Goal: Task Accomplishment & Management: Manage account settings

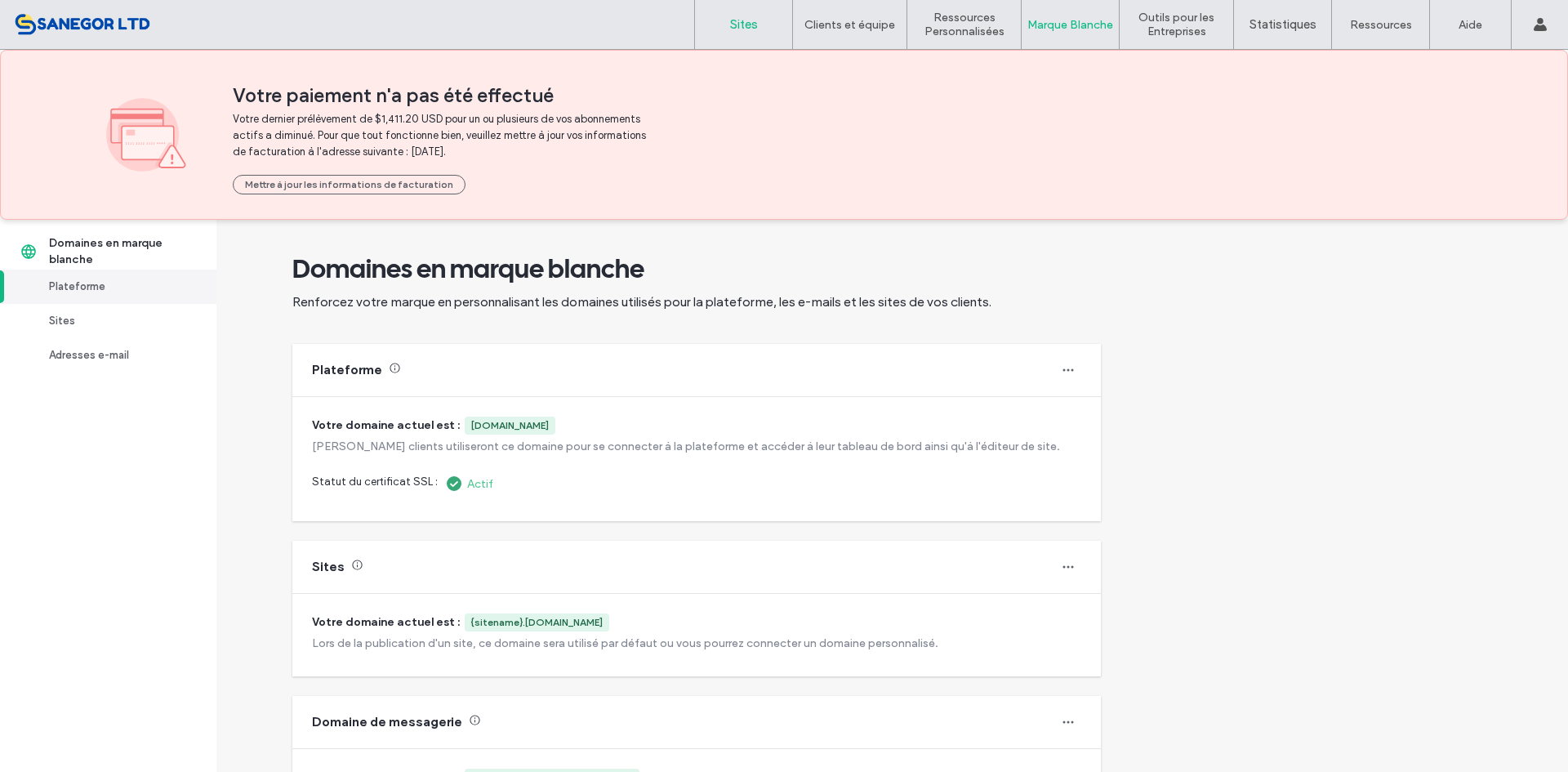
click at [730, 22] on label "Sites" at bounding box center [744, 24] width 28 height 15
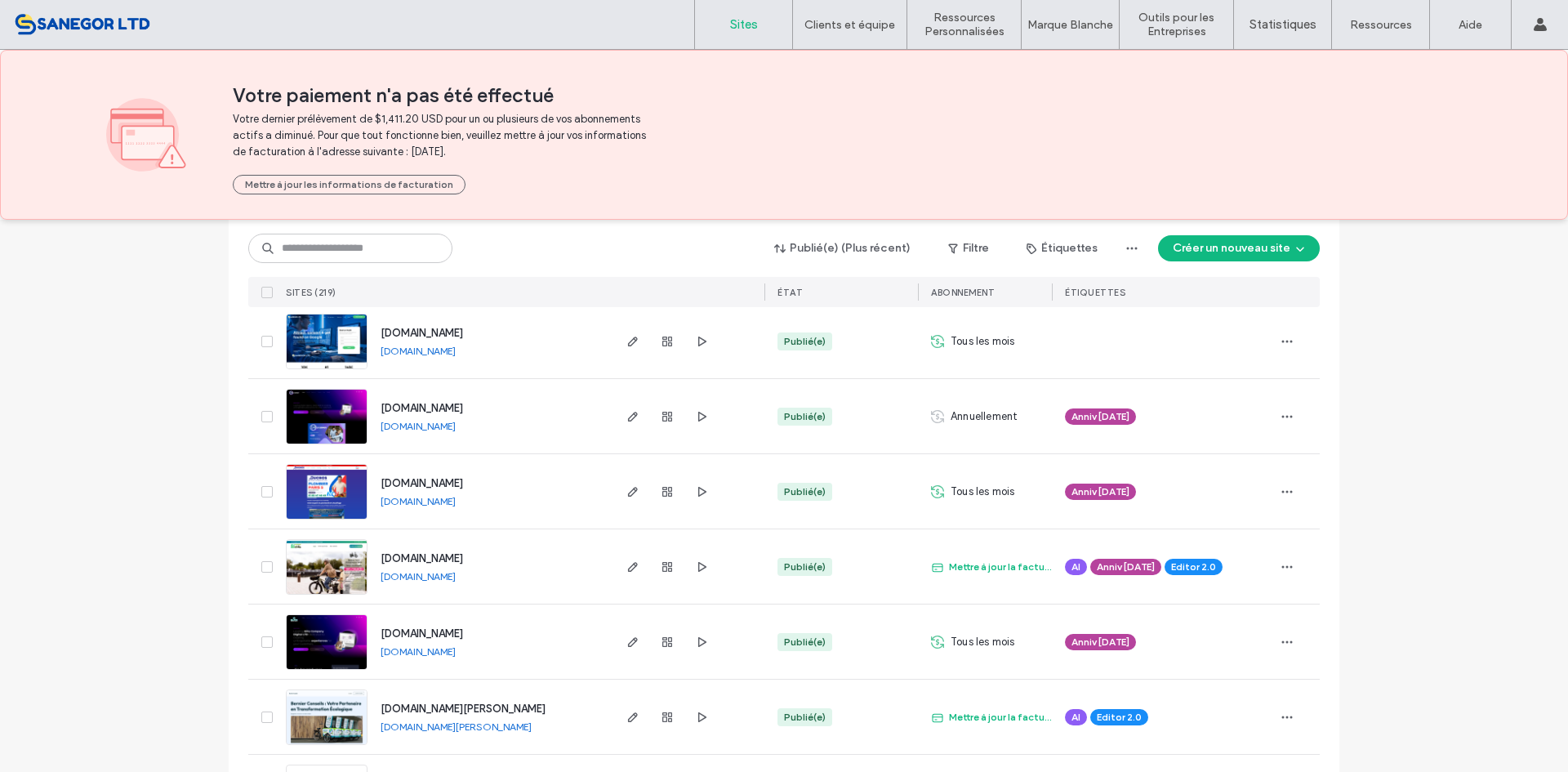
scroll to position [490, 0]
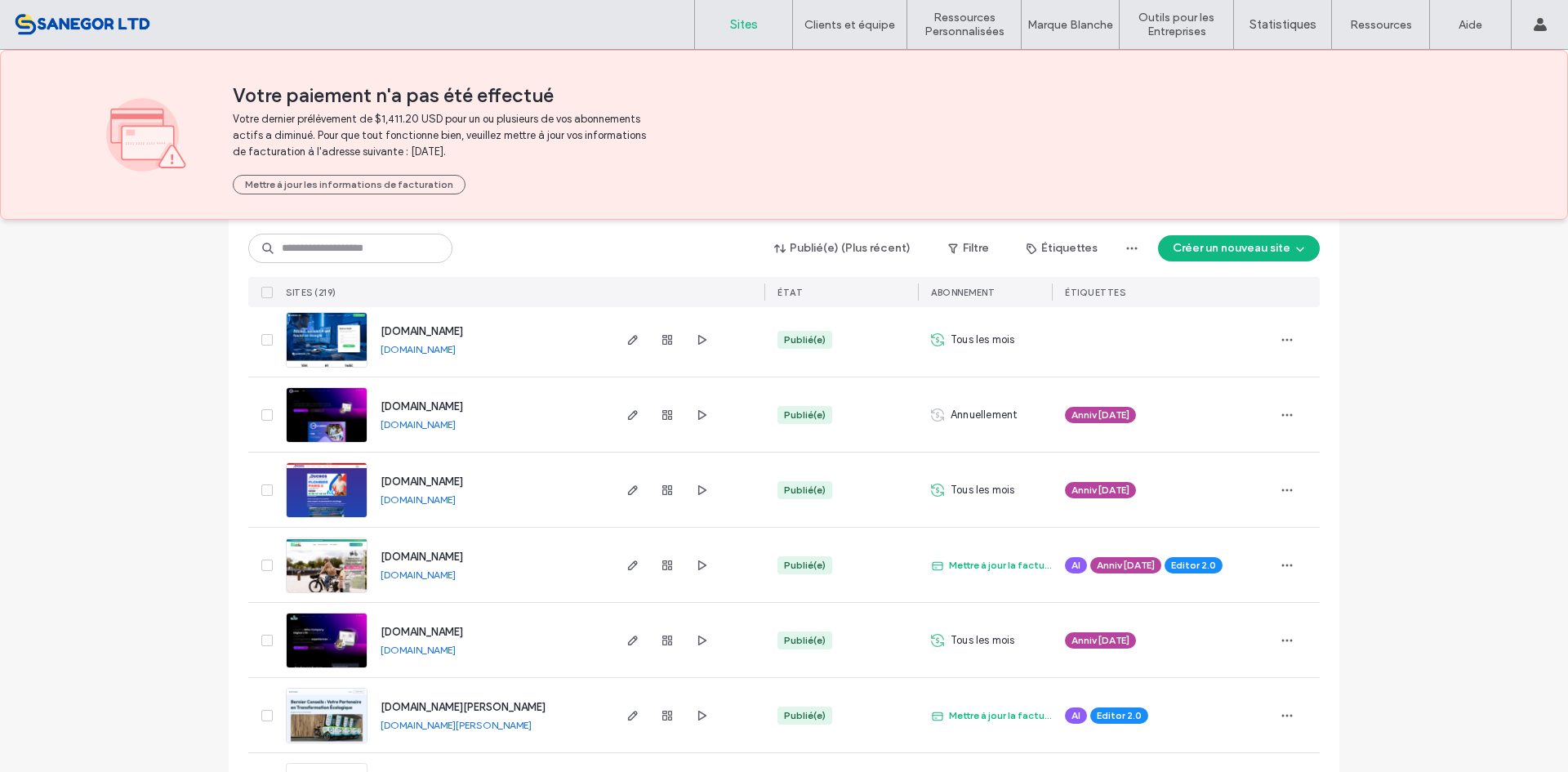
click at [754, 36] on link "Sites" at bounding box center [744, 24] width 97 height 49
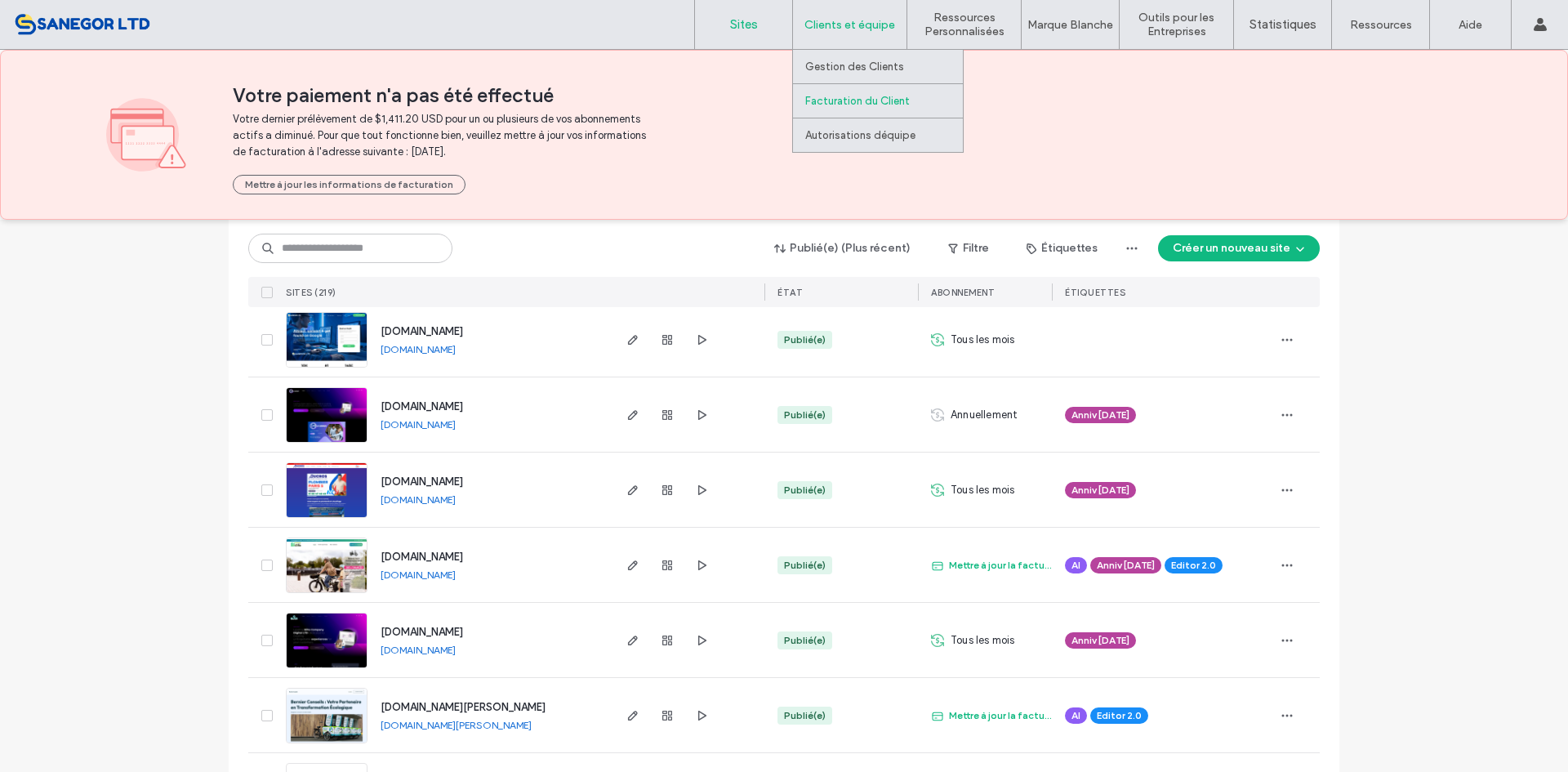
click at [860, 105] on label "Facturation du Client" at bounding box center [858, 100] width 105 height 12
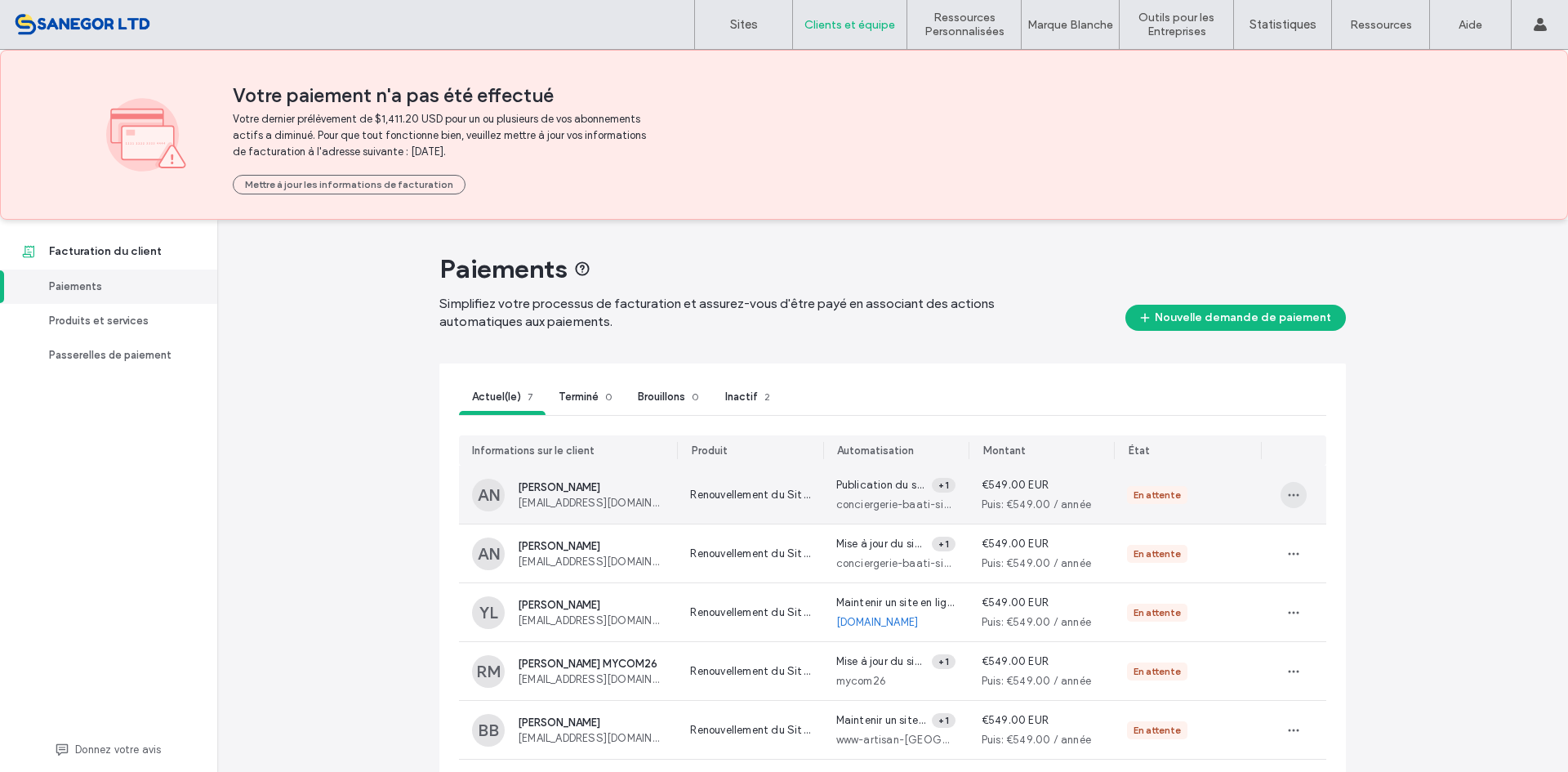
click at [1286, 488] on icon "button" at bounding box center [1293, 495] width 13 height 13
click at [1338, 543] on div "View" at bounding box center [1388, 533] width 226 height 31
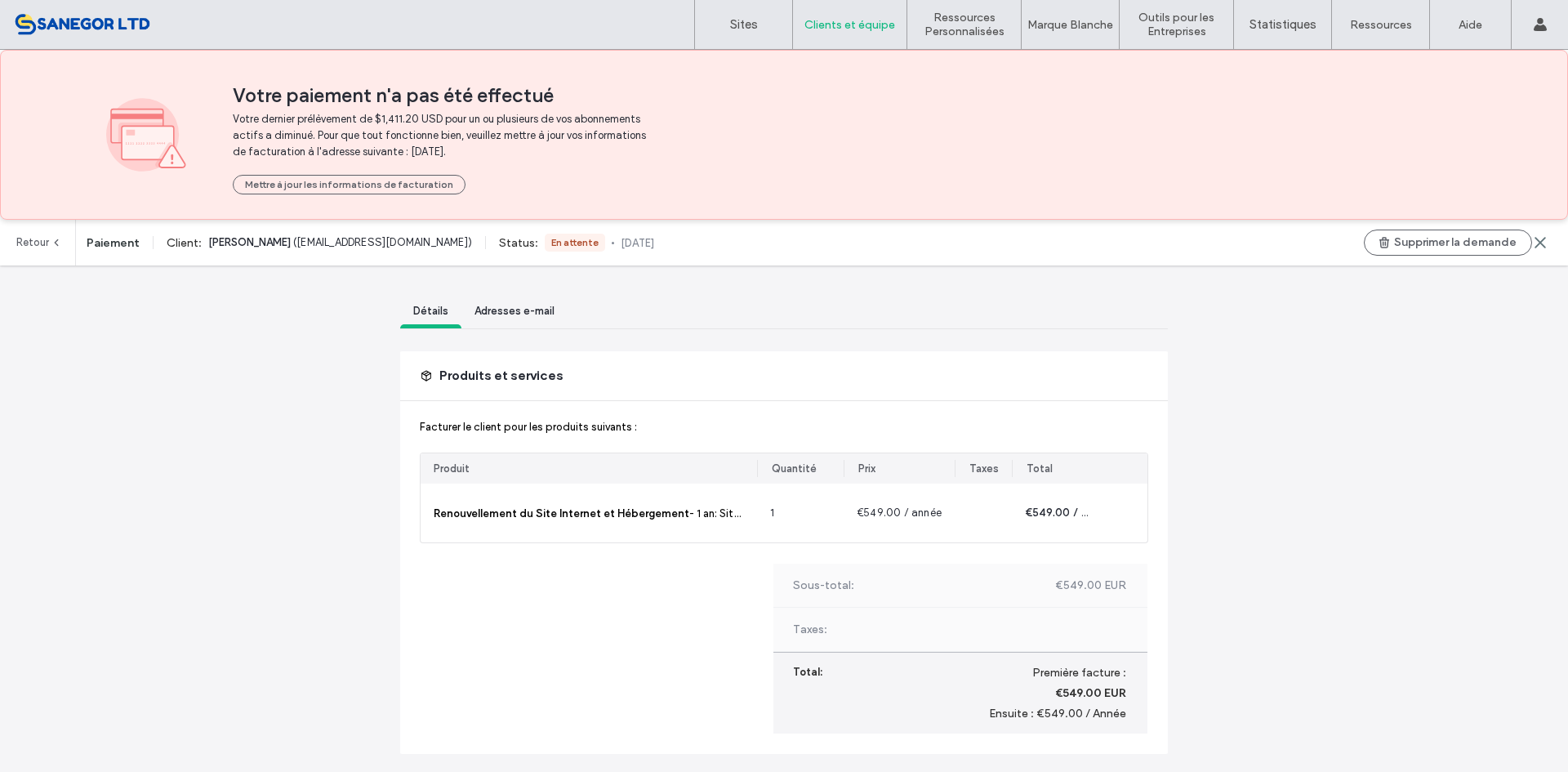
click at [509, 299] on div "Adresses e-mail" at bounding box center [514, 313] width 106 height 30
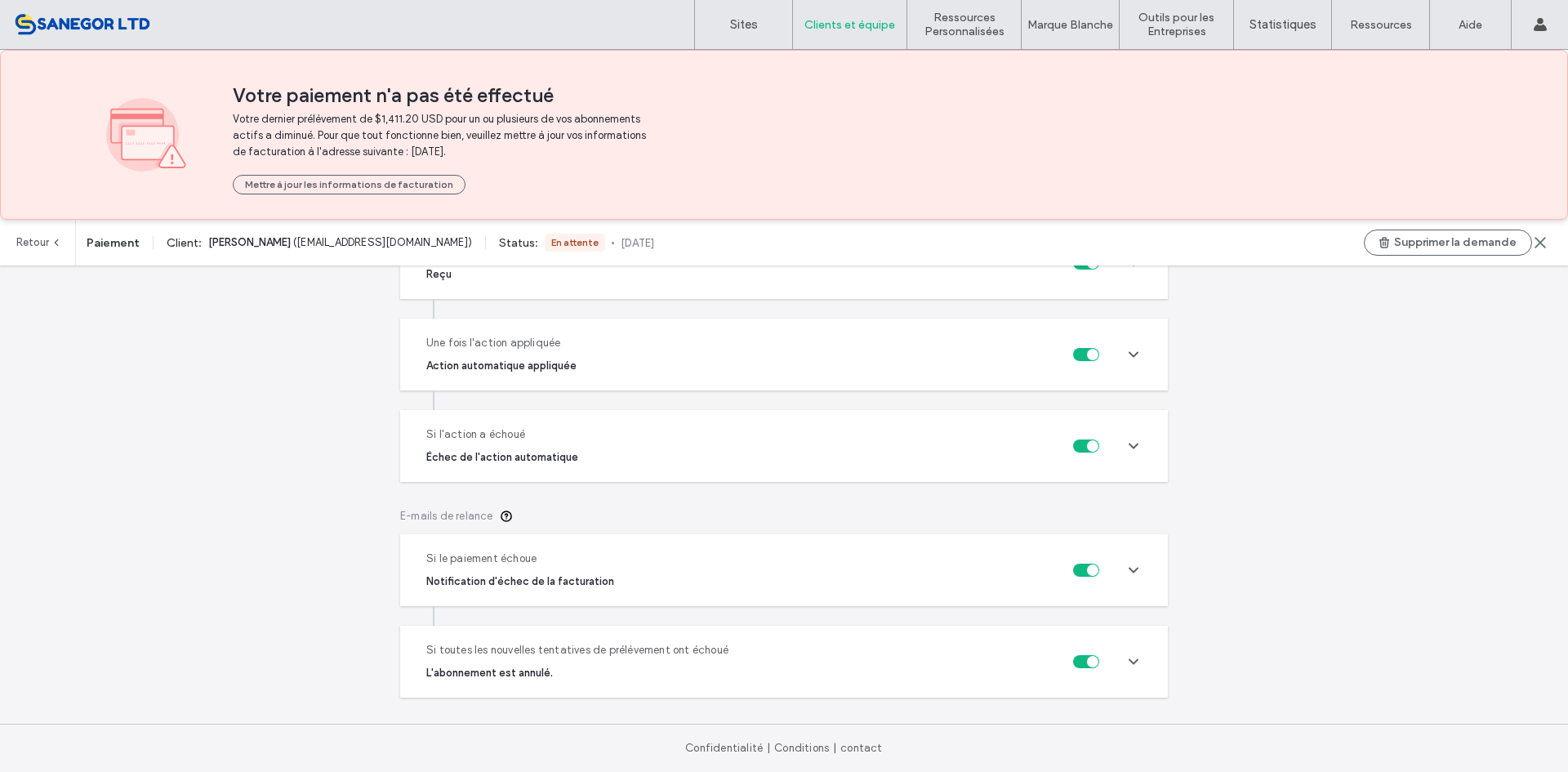
scroll to position [13, 0]
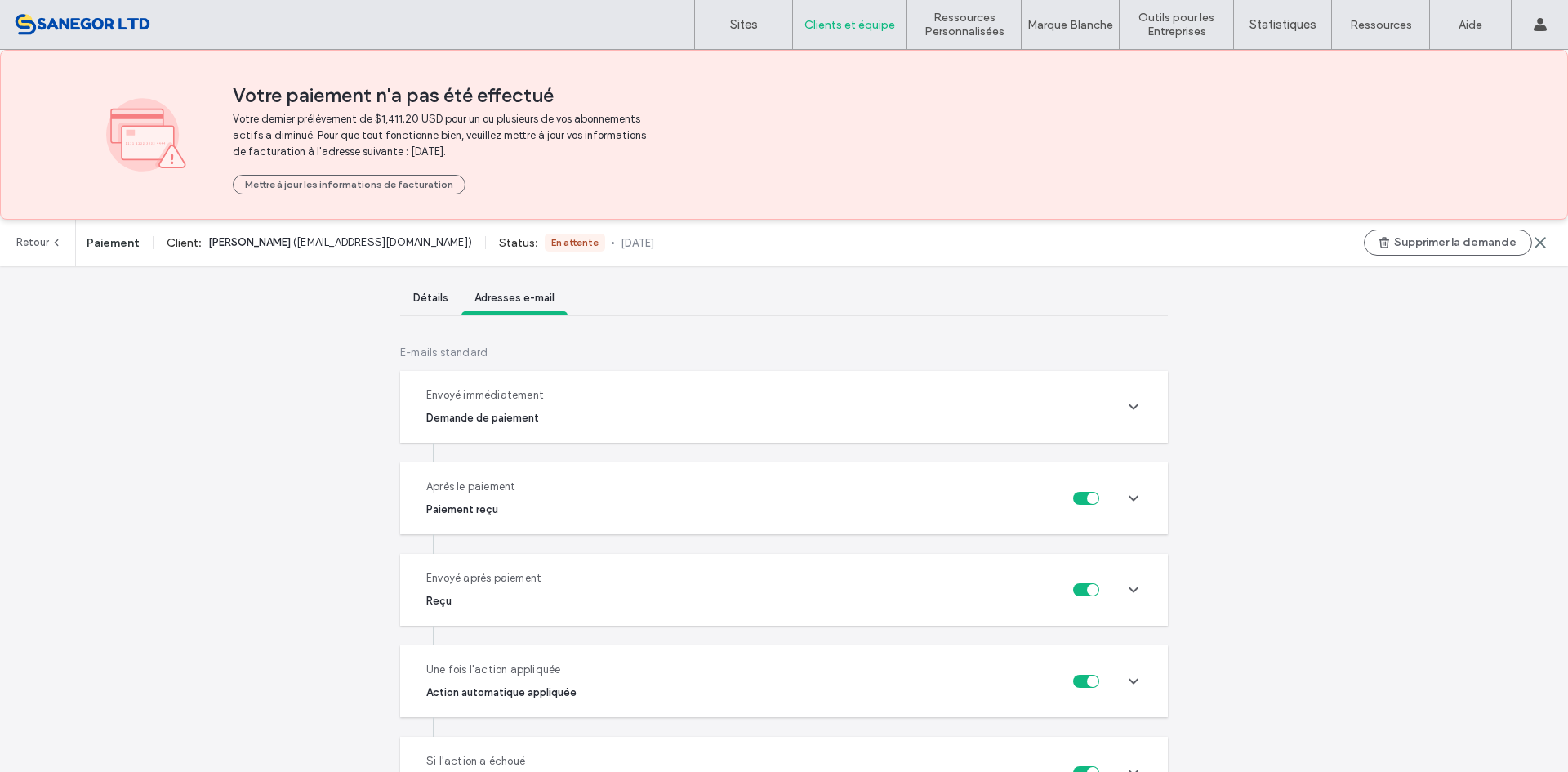
click at [50, 260] on link "Retour" at bounding box center [38, 242] width 46 height 46
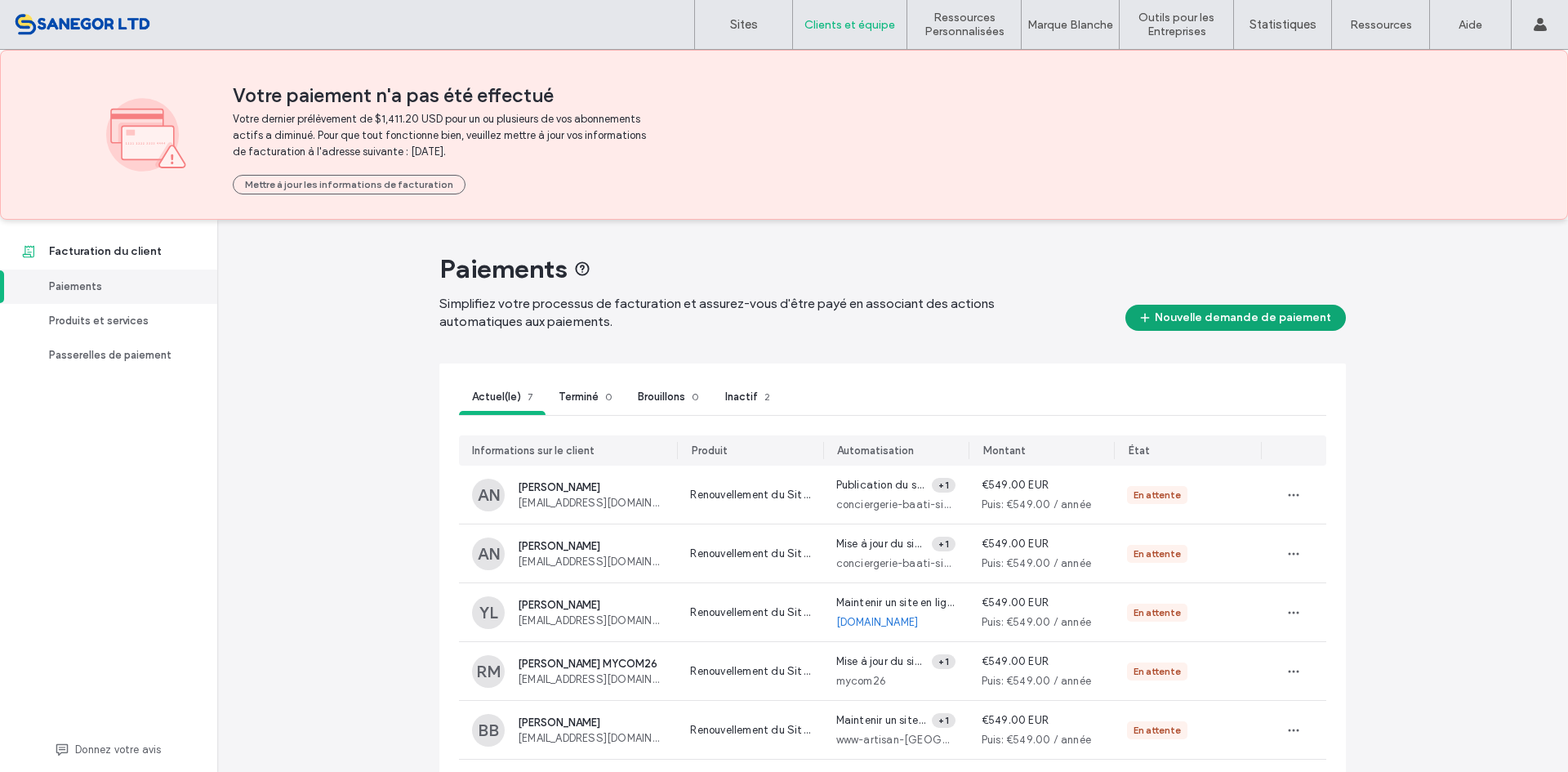
click at [1260, 322] on button "Nouvelle demande de paiement" at bounding box center [1236, 318] width 221 height 26
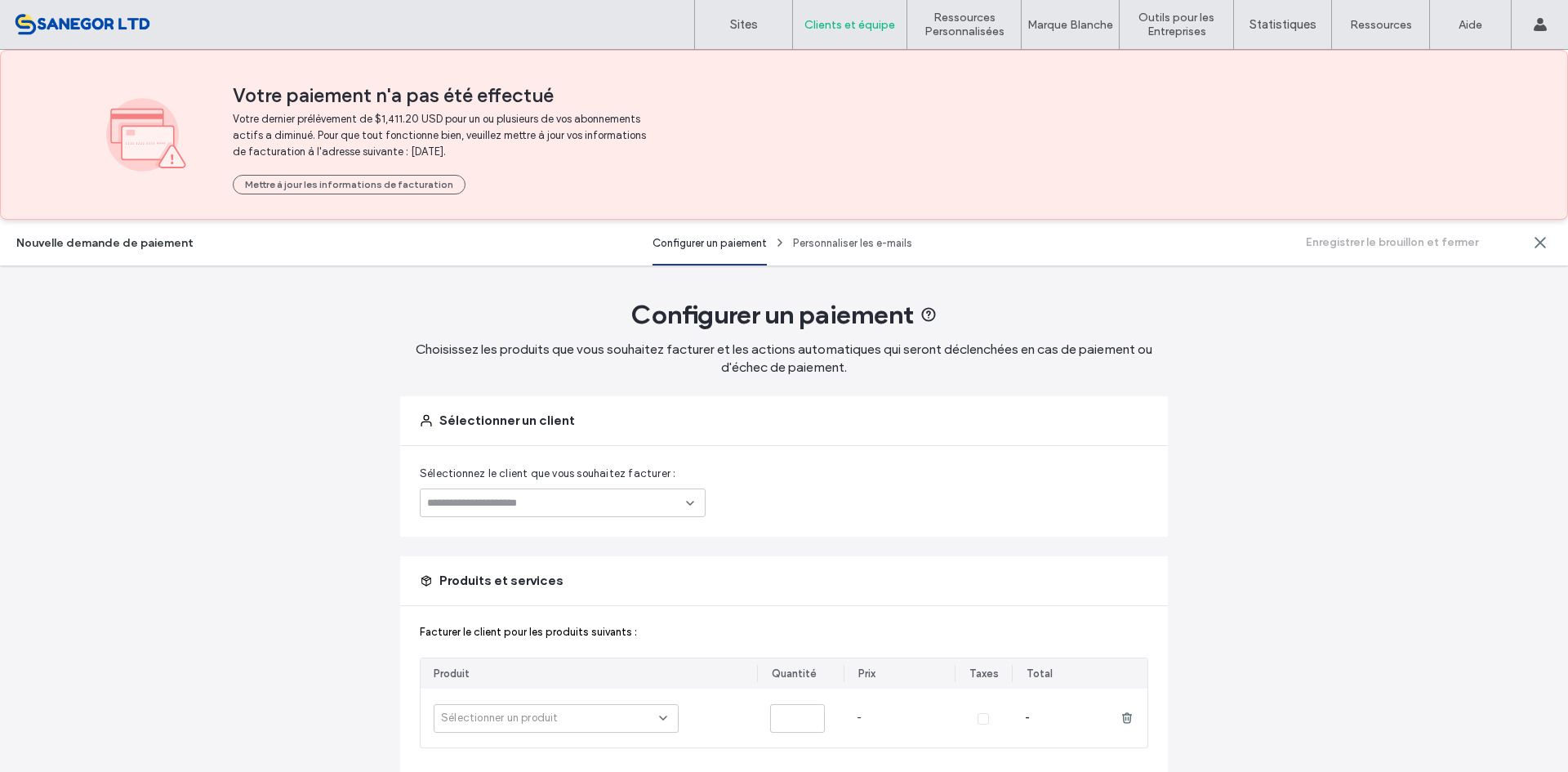
click at [455, 510] on div at bounding box center [562, 503] width 285 height 29
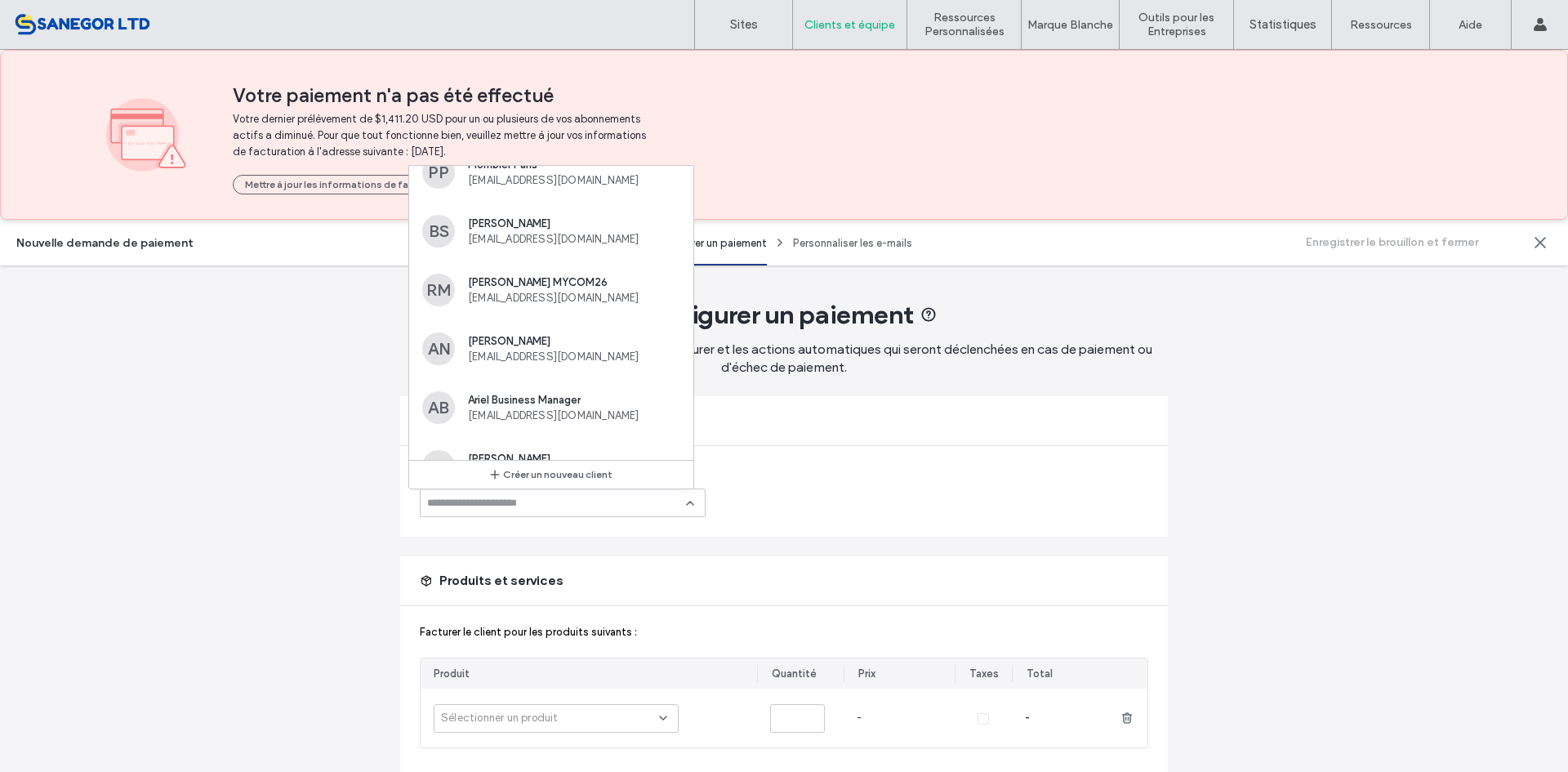
scroll to position [1062, 0]
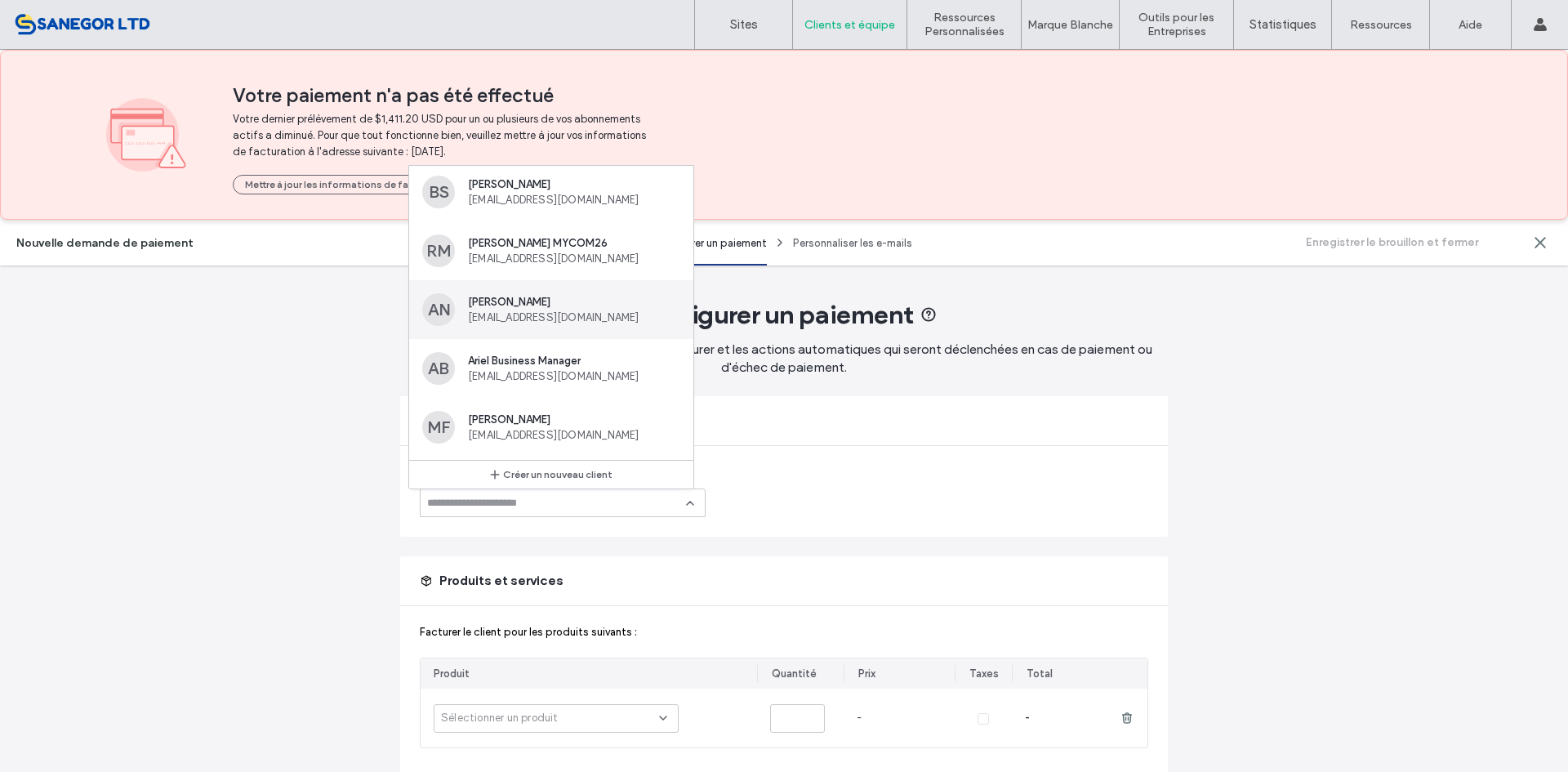
click at [547, 305] on span "Antony NGINAMAU" at bounding box center [571, 301] width 206 height 12
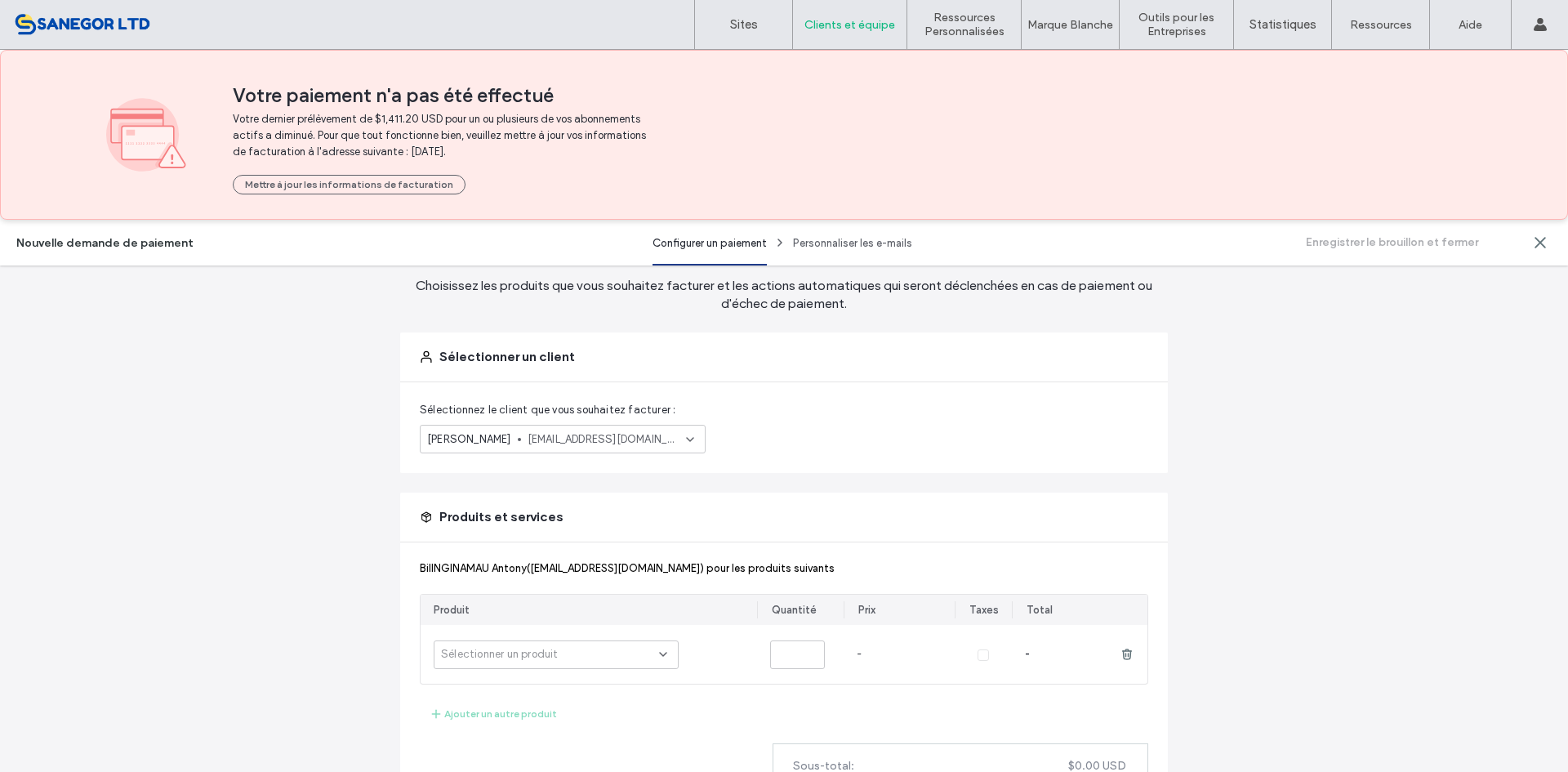
scroll to position [164, 0]
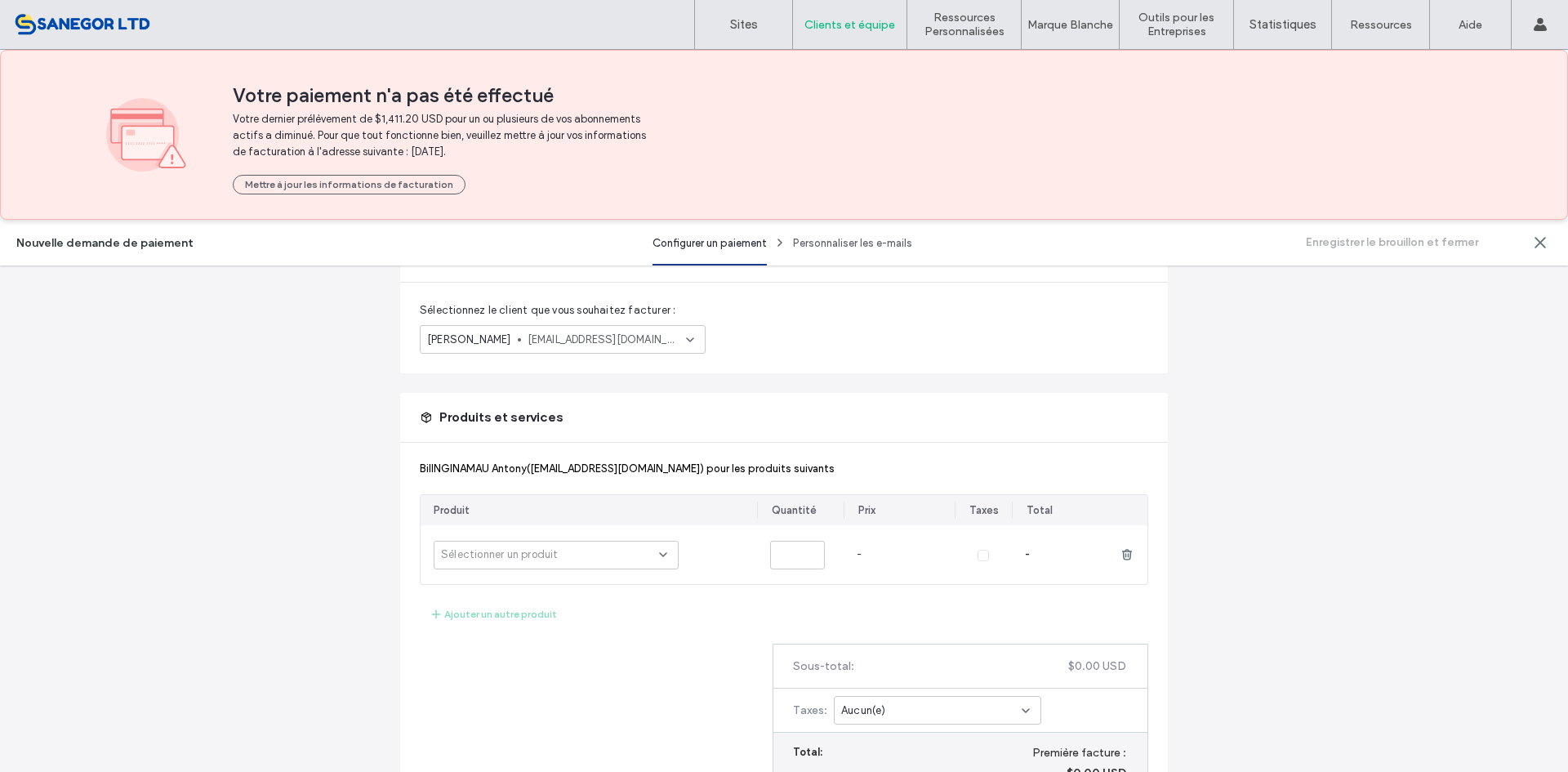
click at [553, 519] on div "Produit" at bounding box center [588, 510] width 337 height 30
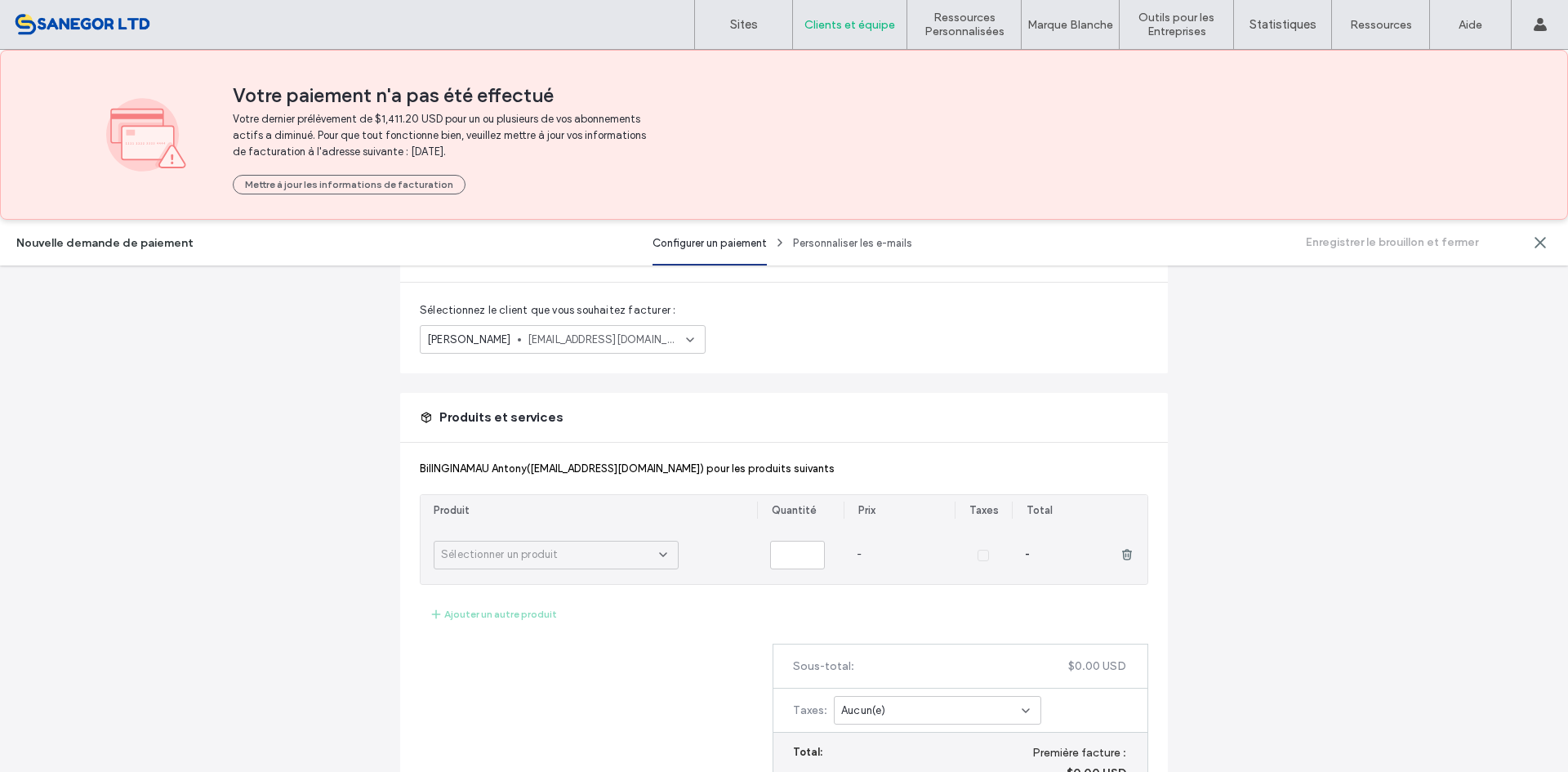
click at [570, 552] on div "Sélectionner un produit" at bounding box center [549, 554] width 218 height 16
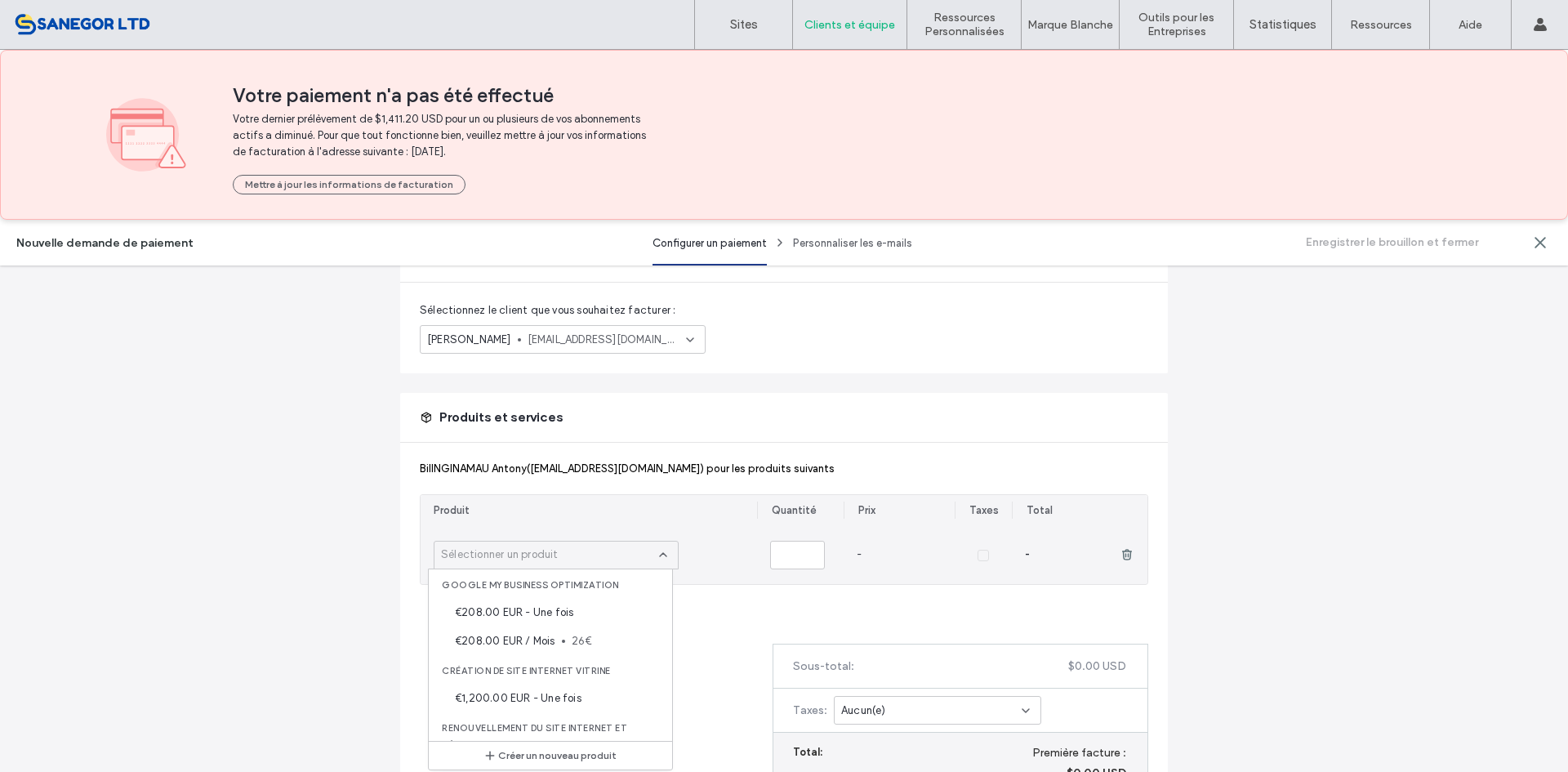
scroll to position [57, 0]
click at [548, 725] on span "€549.00 EUR / Année" at bounding box center [508, 726] width 108 height 16
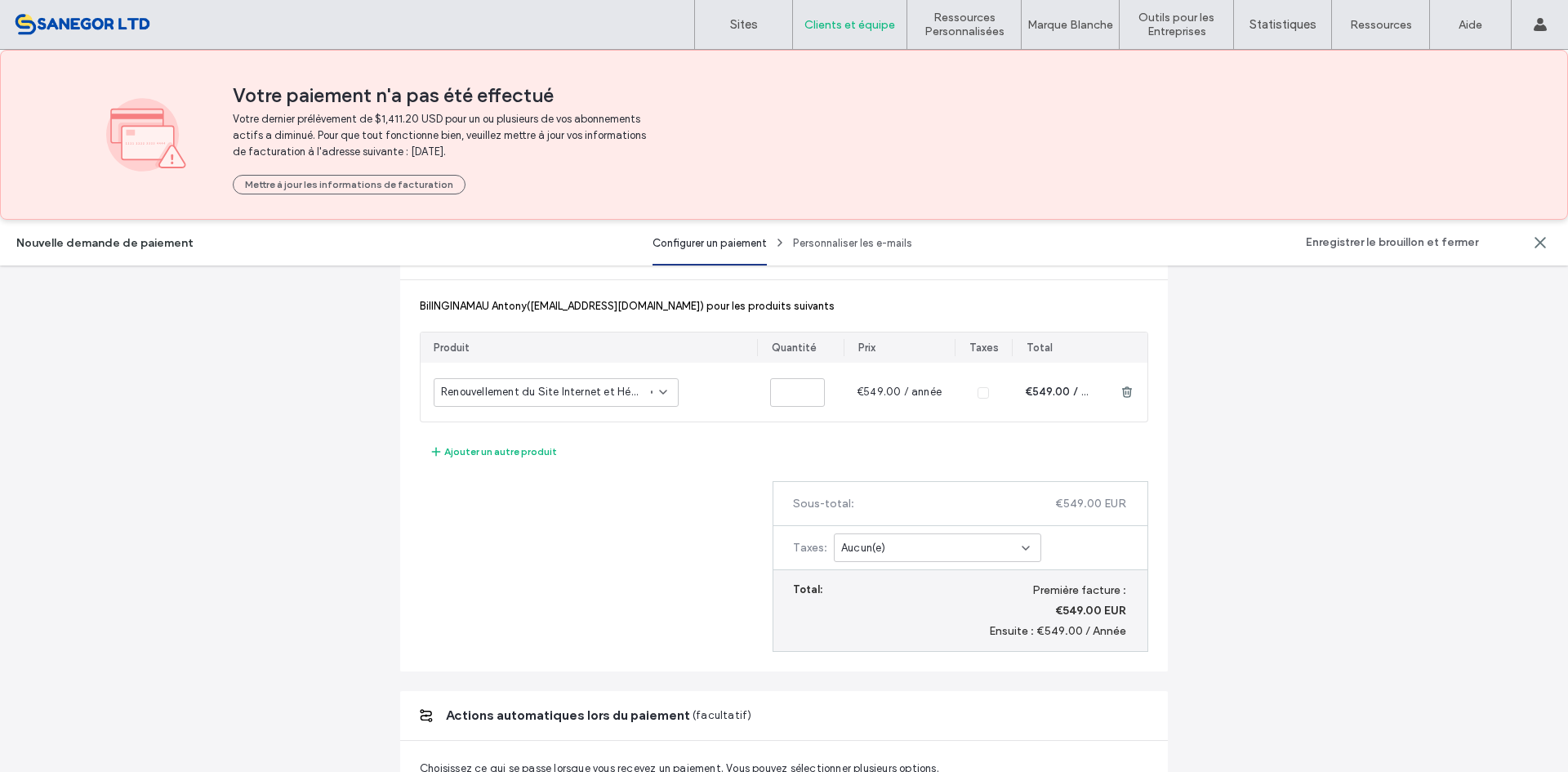
scroll to position [327, 0]
click at [927, 548] on div "Aucun(e)" at bounding box center [931, 546] width 181 height 16
click at [723, 449] on div "Ajouter un autre produit" at bounding box center [784, 450] width 728 height 20
click at [845, 535] on div "Aucun(e)" at bounding box center [937, 546] width 208 height 29
click at [574, 600] on div "Bill NGINAMAU Antony (contact@conciergerie-bahati.com) pour les produits suivan…" at bounding box center [784, 474] width 767 height 391
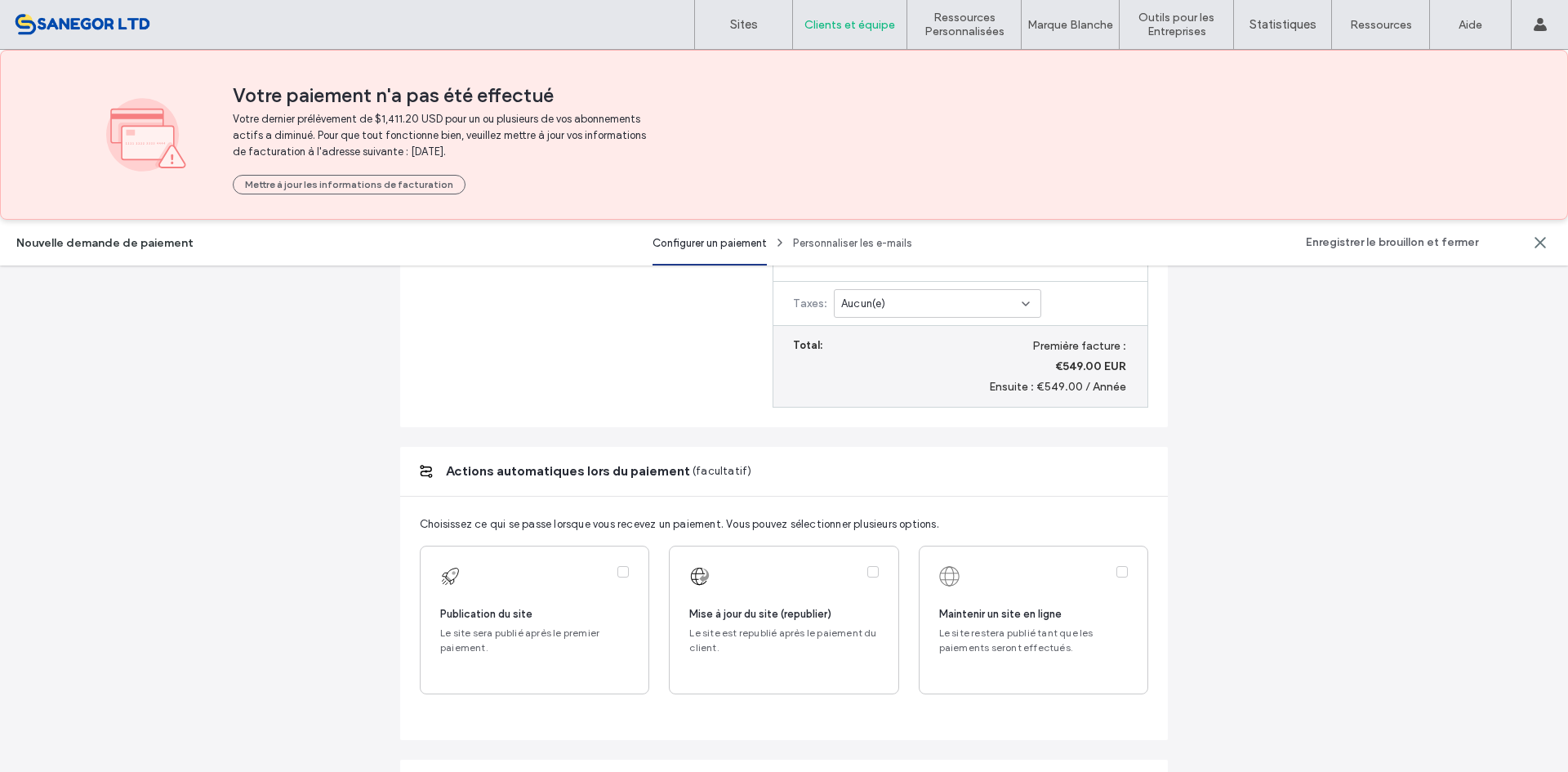
scroll to position [572, 0]
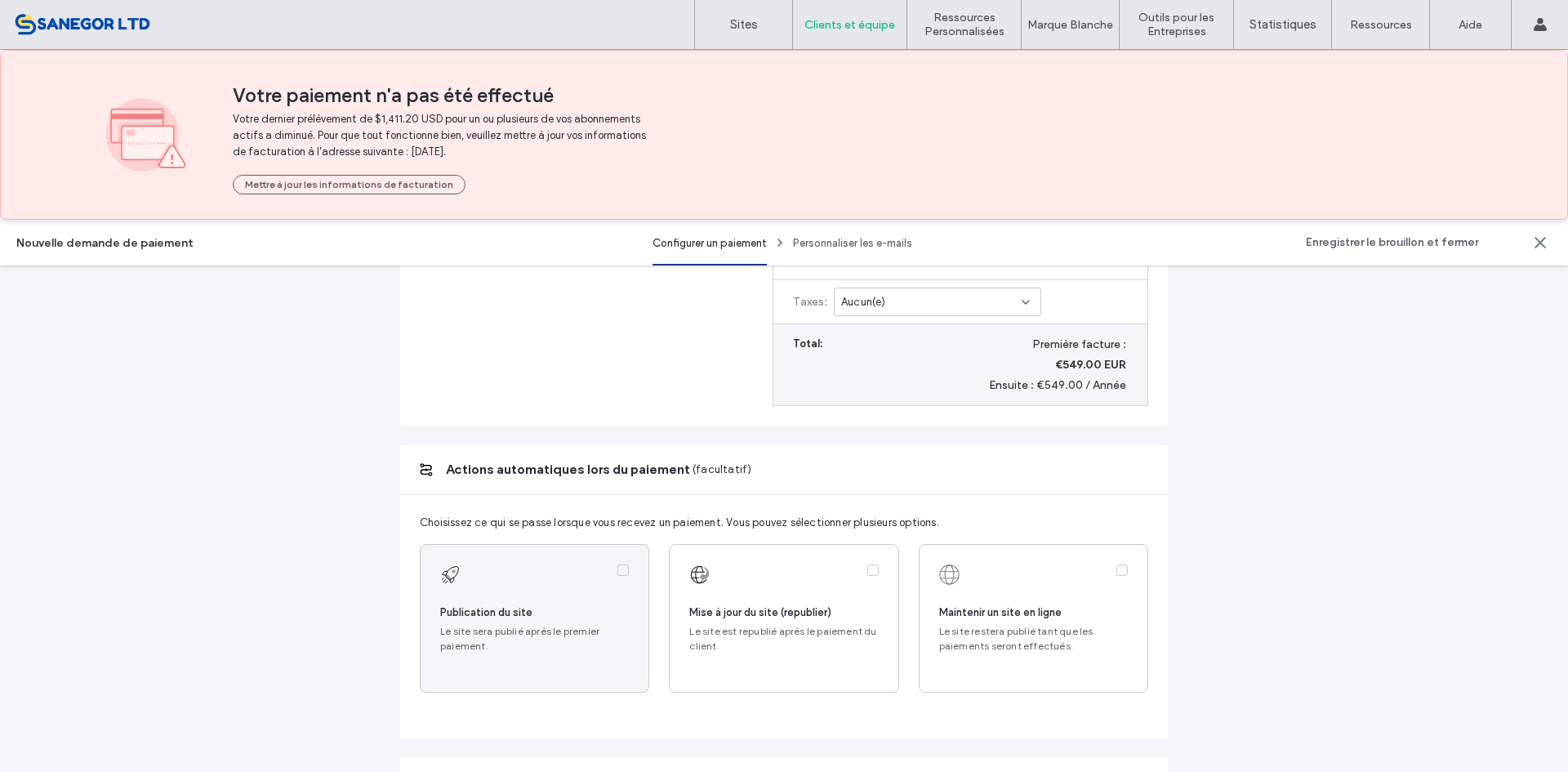
click at [606, 606] on label at bounding box center [533, 618] width 227 height 147
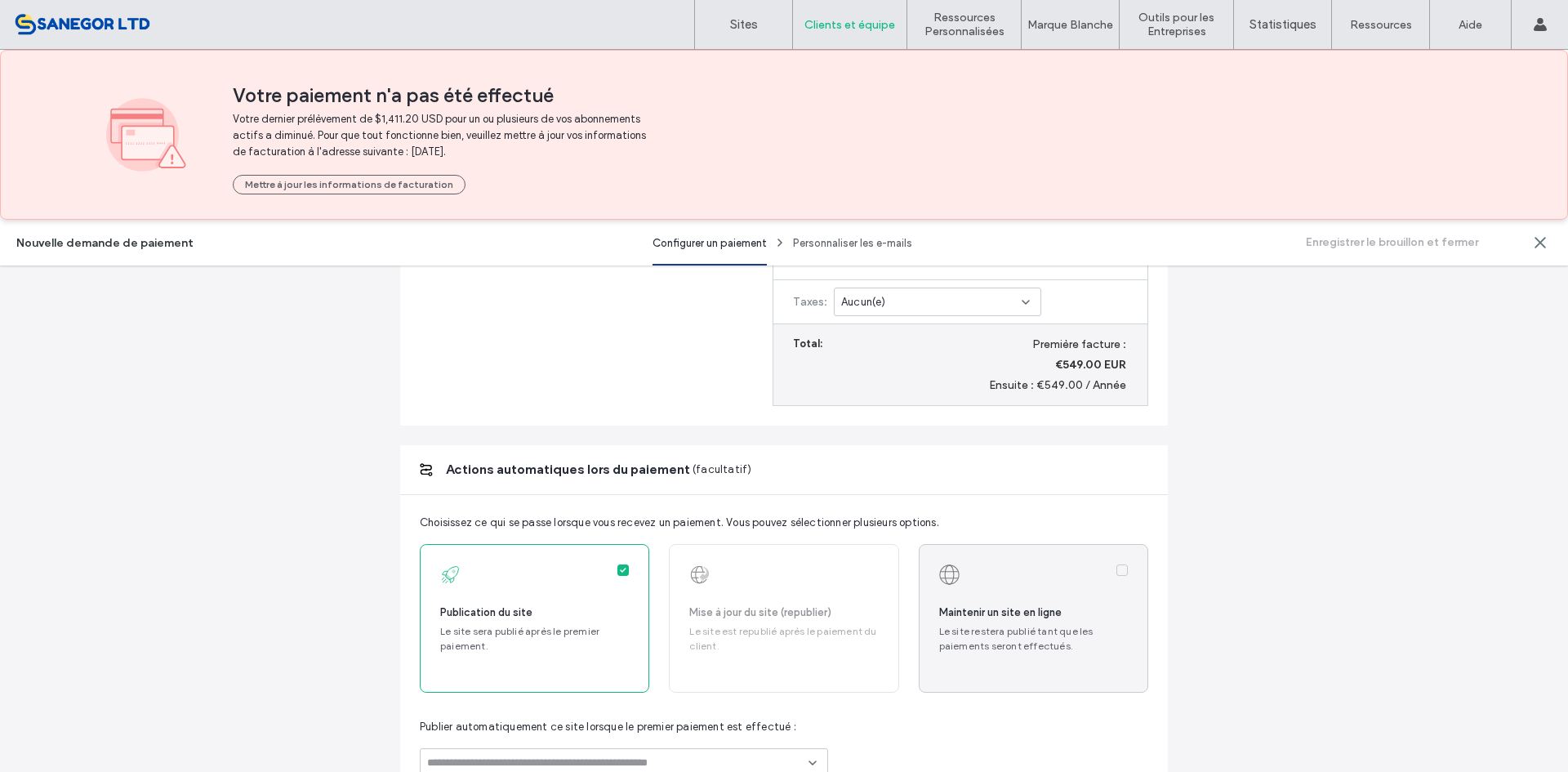
click at [985, 596] on label at bounding box center [1033, 618] width 227 height 147
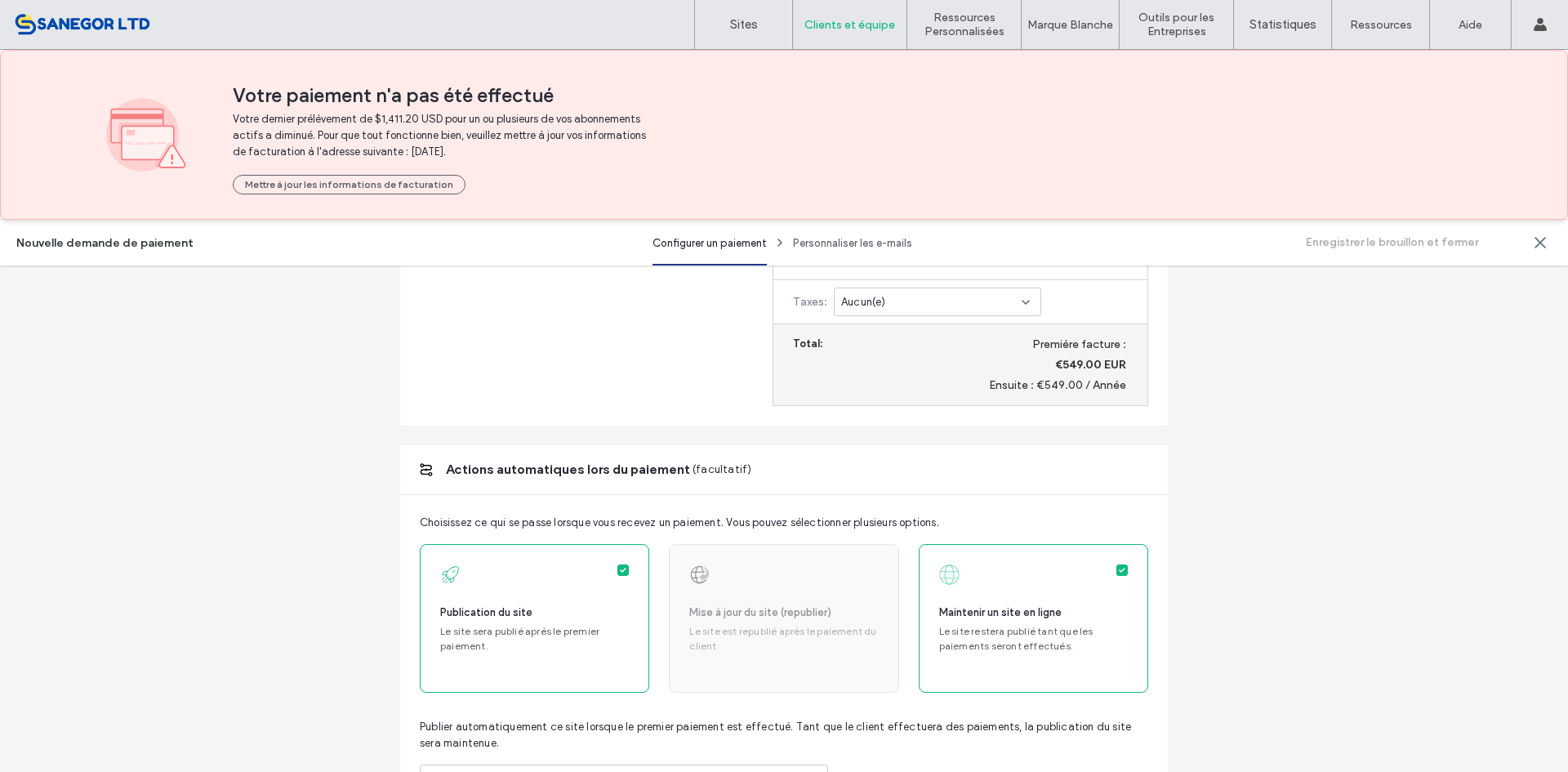
click at [728, 622] on div "Mise à jour du site (republier) Le site est republié après le paiement du clien…" at bounding box center [783, 618] width 229 height 149
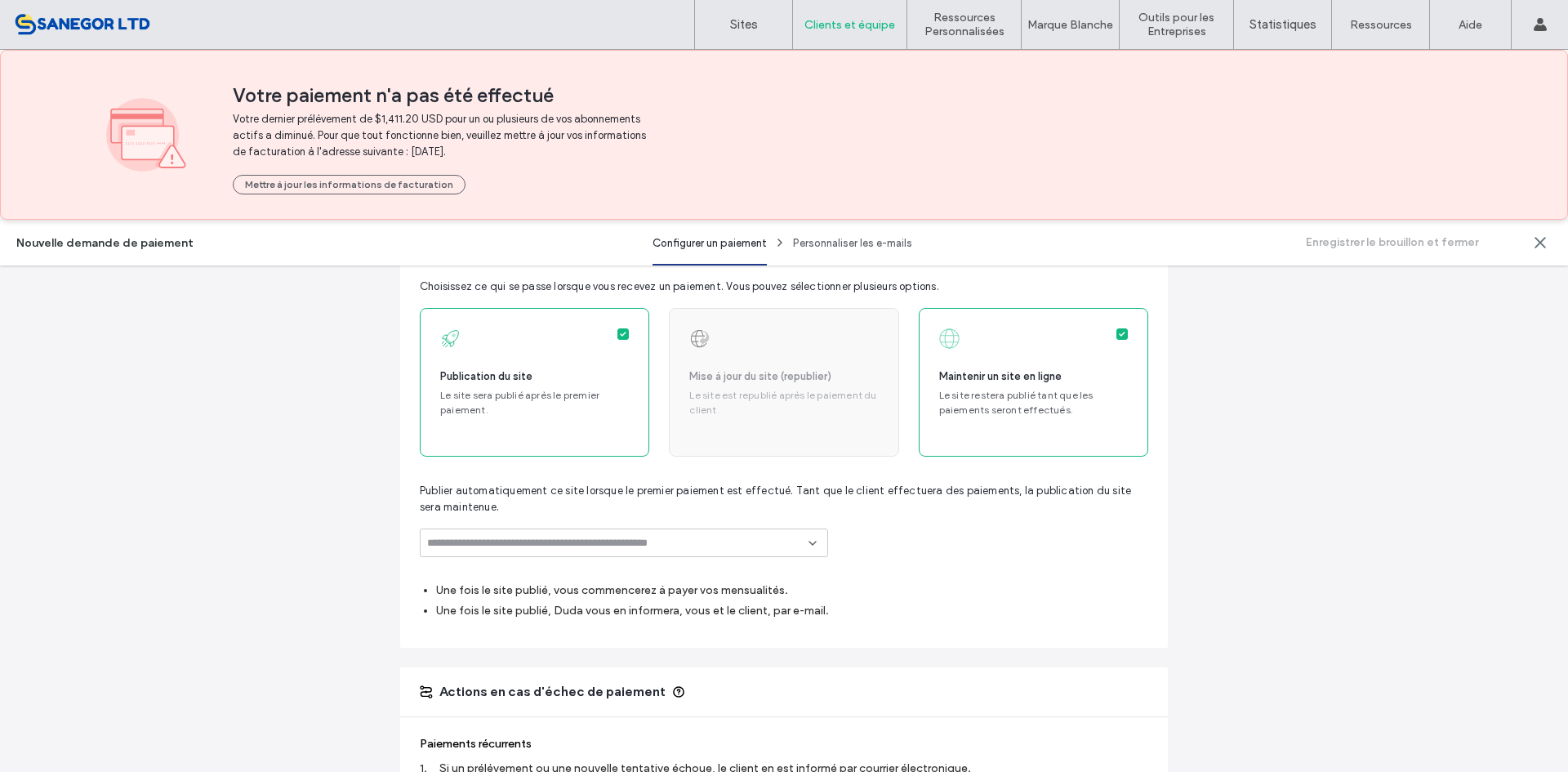
scroll to position [817, 0]
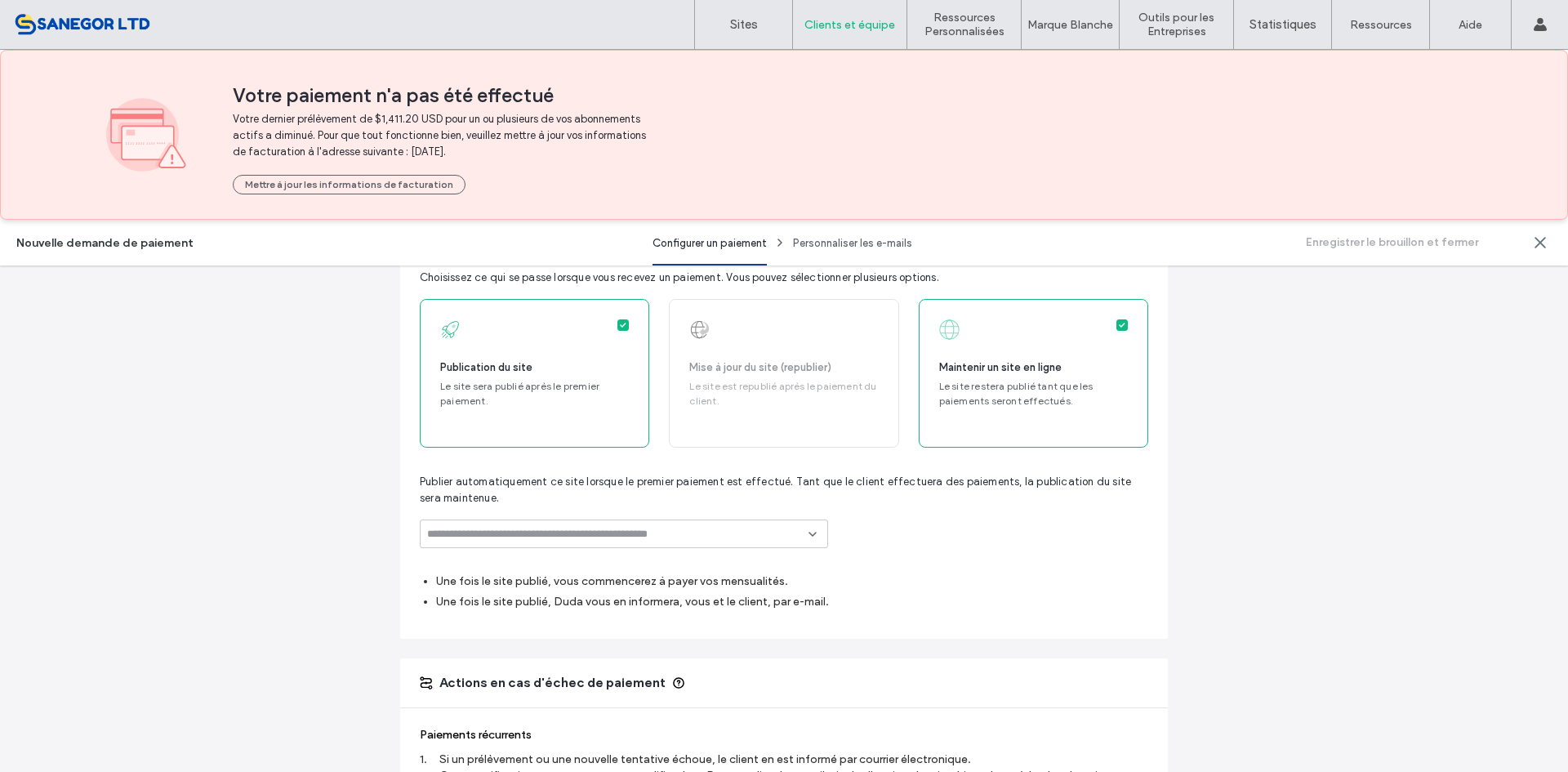
click at [582, 507] on div "Publier automatiquement ce site lorsque le premier paiement est effectué. Tant …" at bounding box center [784, 510] width 728 height 74
click at [581, 526] on div at bounding box center [624, 533] width 408 height 29
click at [526, 598] on span "conciergerie-baati-site-v1" at bounding box center [620, 595] width 250 height 16
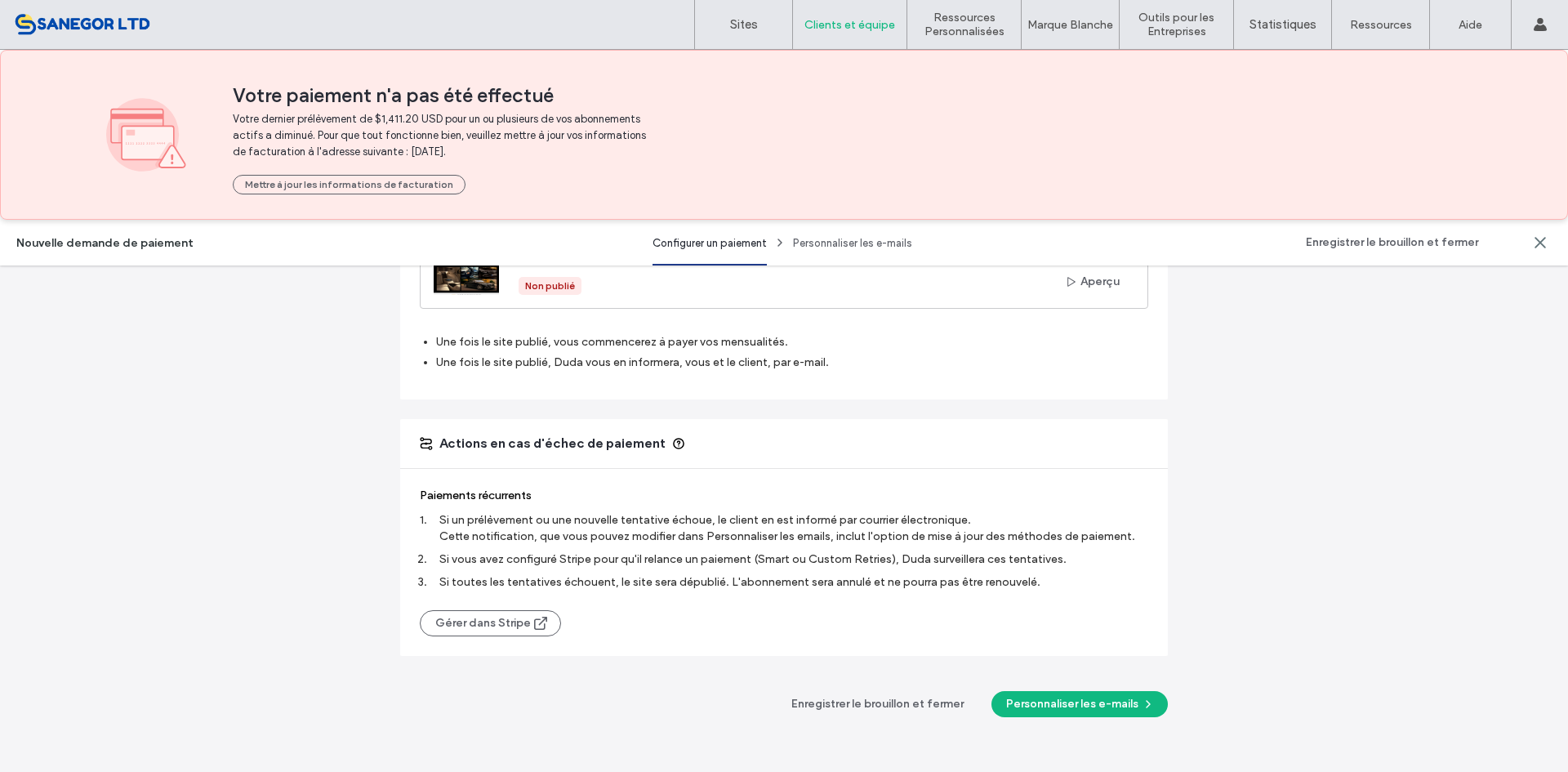
scroll to position [1208, 0]
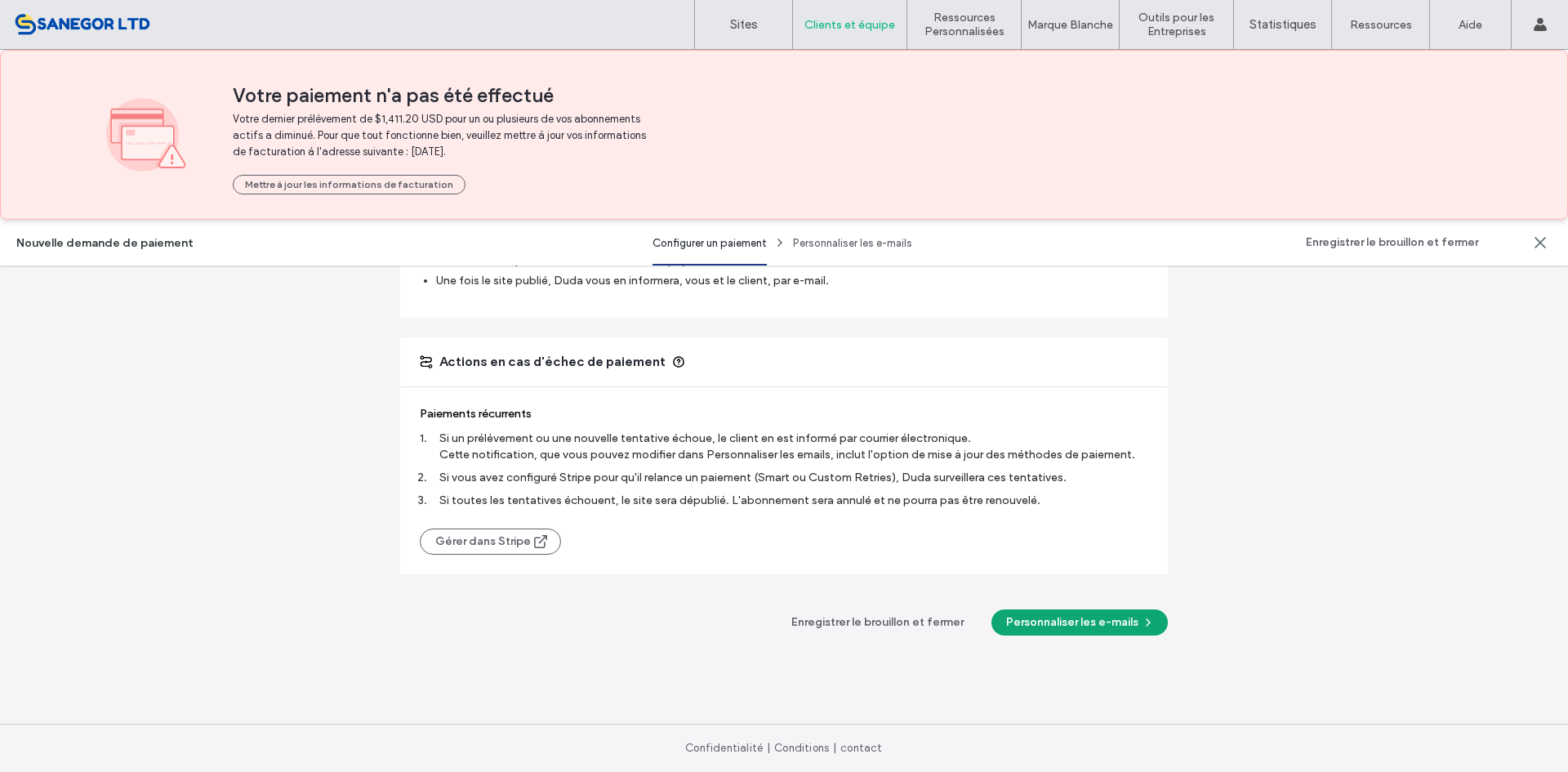
click at [1027, 623] on button "Personnaliser les e-mails" at bounding box center [1080, 622] width 177 height 26
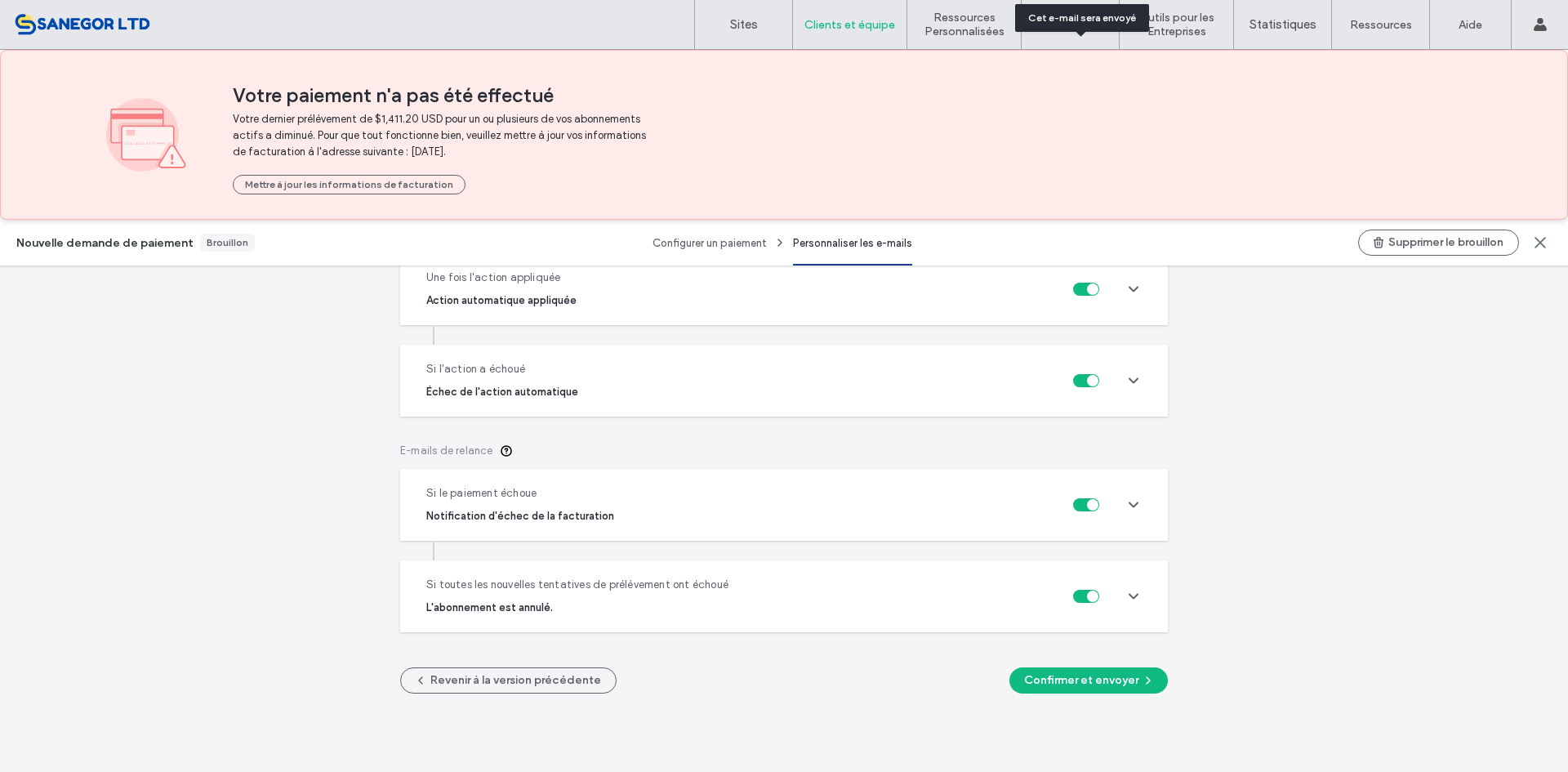
scroll to position [508, 0]
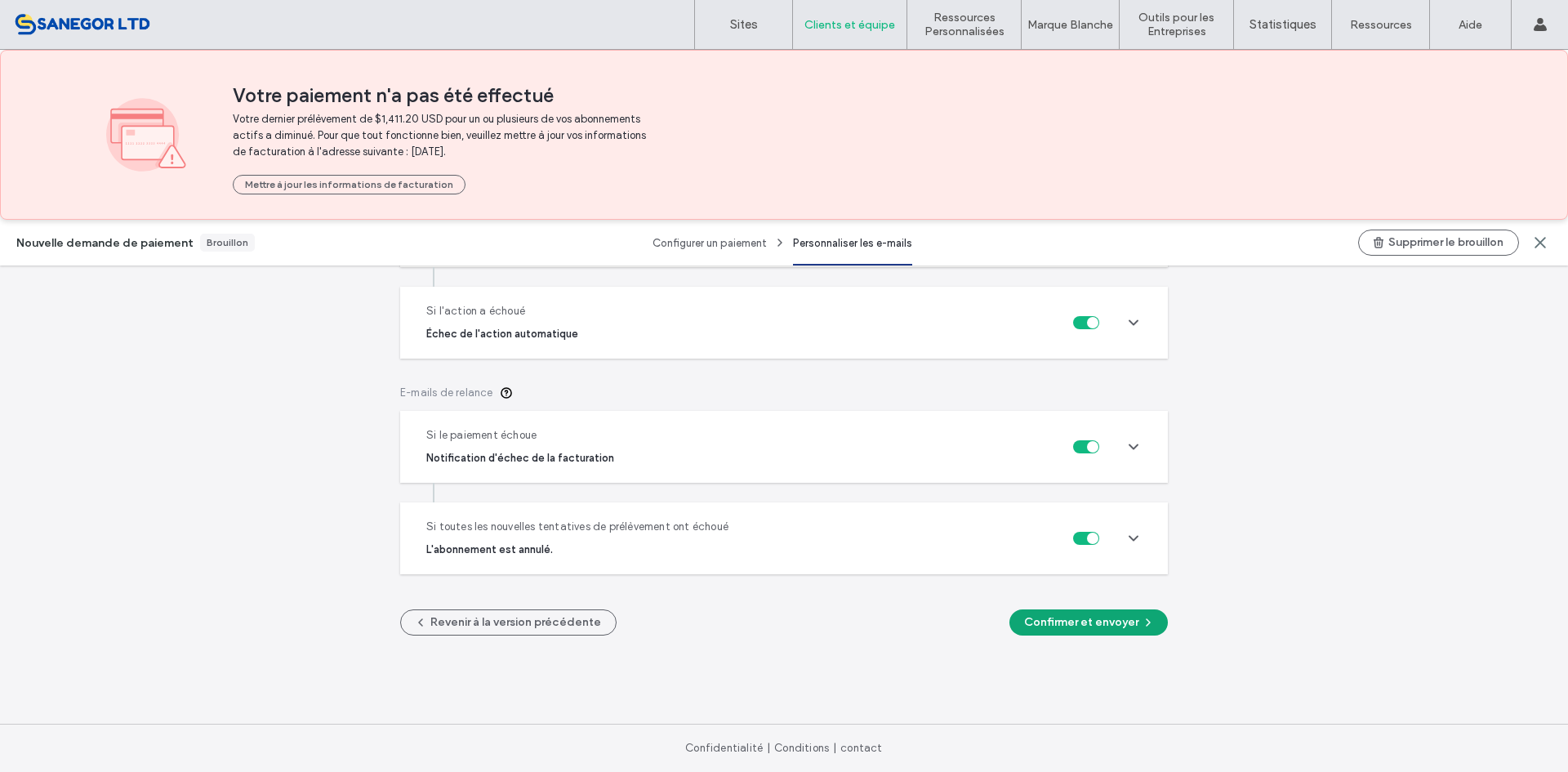
click at [1034, 622] on button "Confirmer et envoyer" at bounding box center [1088, 622] width 158 height 26
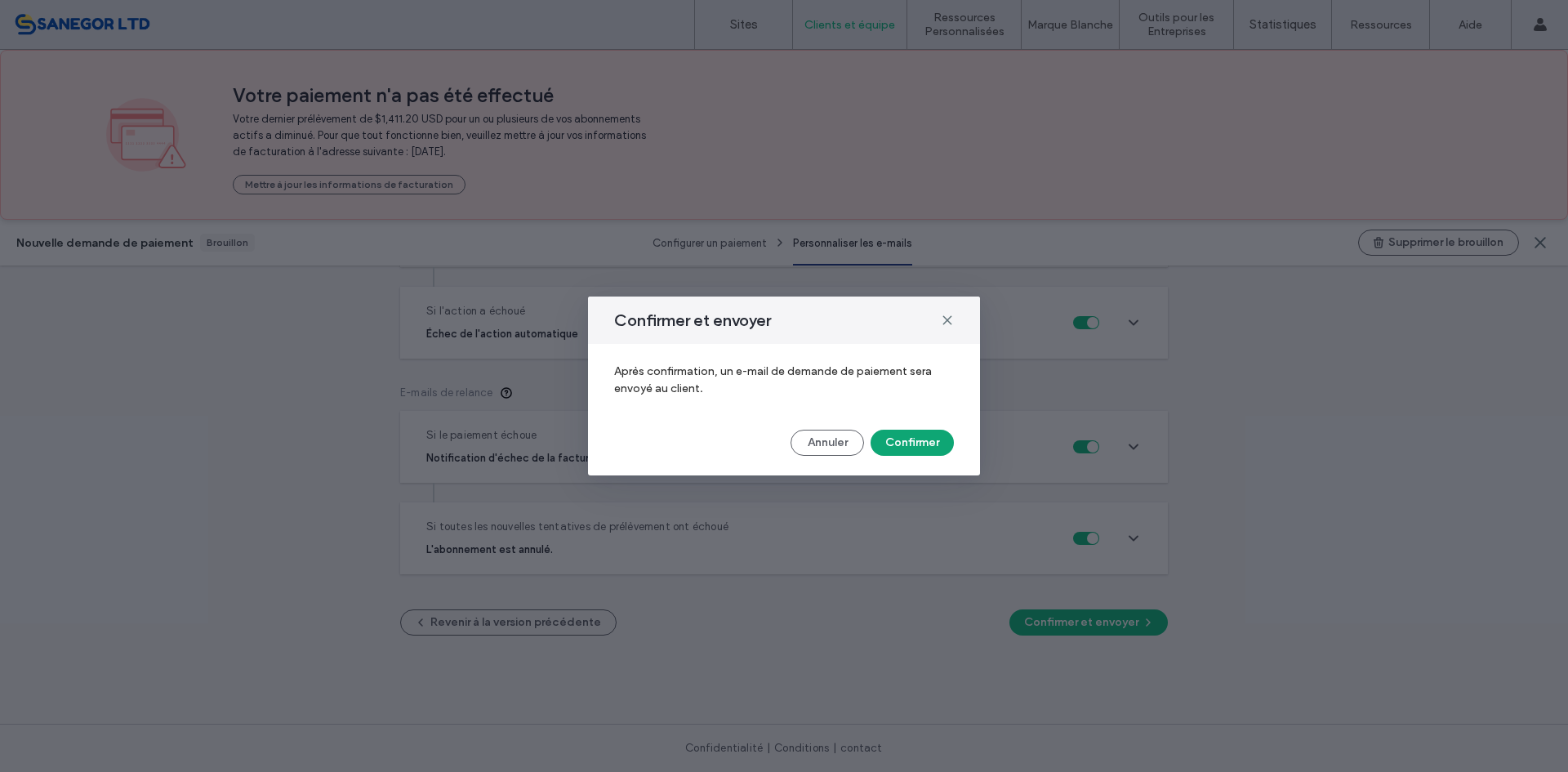
click at [931, 446] on button "Confirmer" at bounding box center [911, 443] width 83 height 26
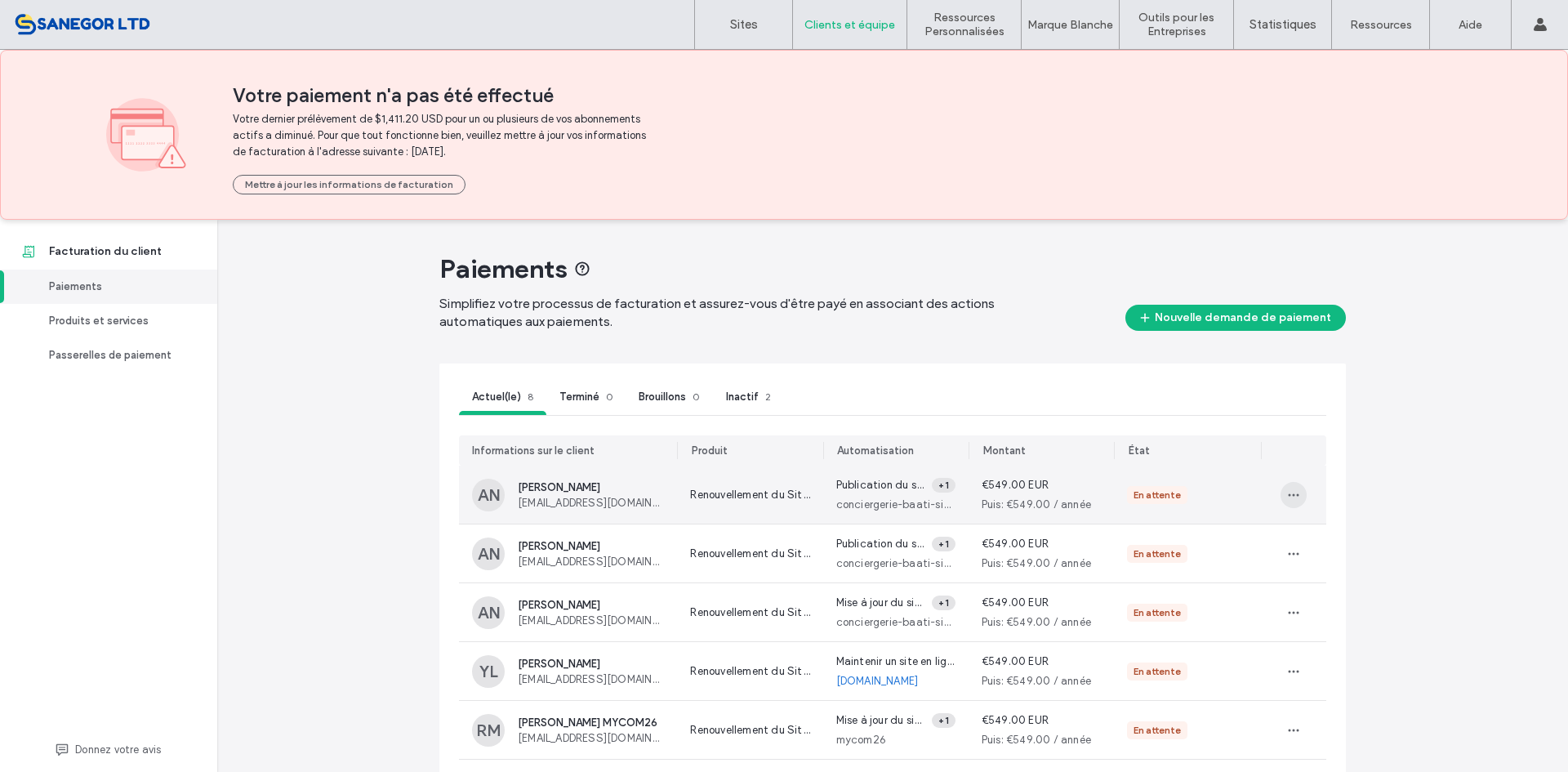
click at [1295, 491] on span "button" at bounding box center [1293, 495] width 26 height 26
click at [1329, 543] on div "View" at bounding box center [1388, 533] width 226 height 31
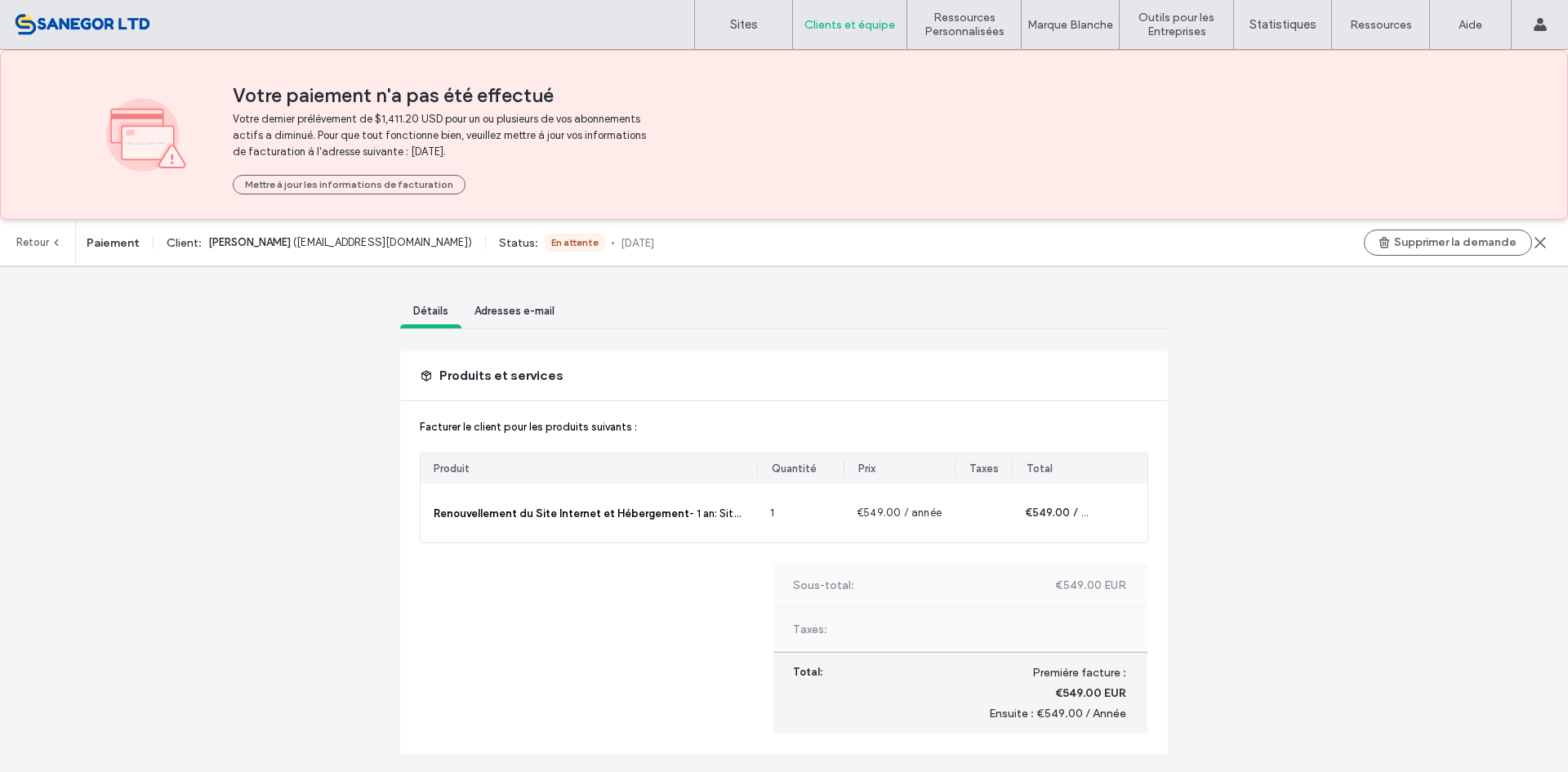
click at [506, 306] on div "Adresses e-mail" at bounding box center [514, 313] width 106 height 30
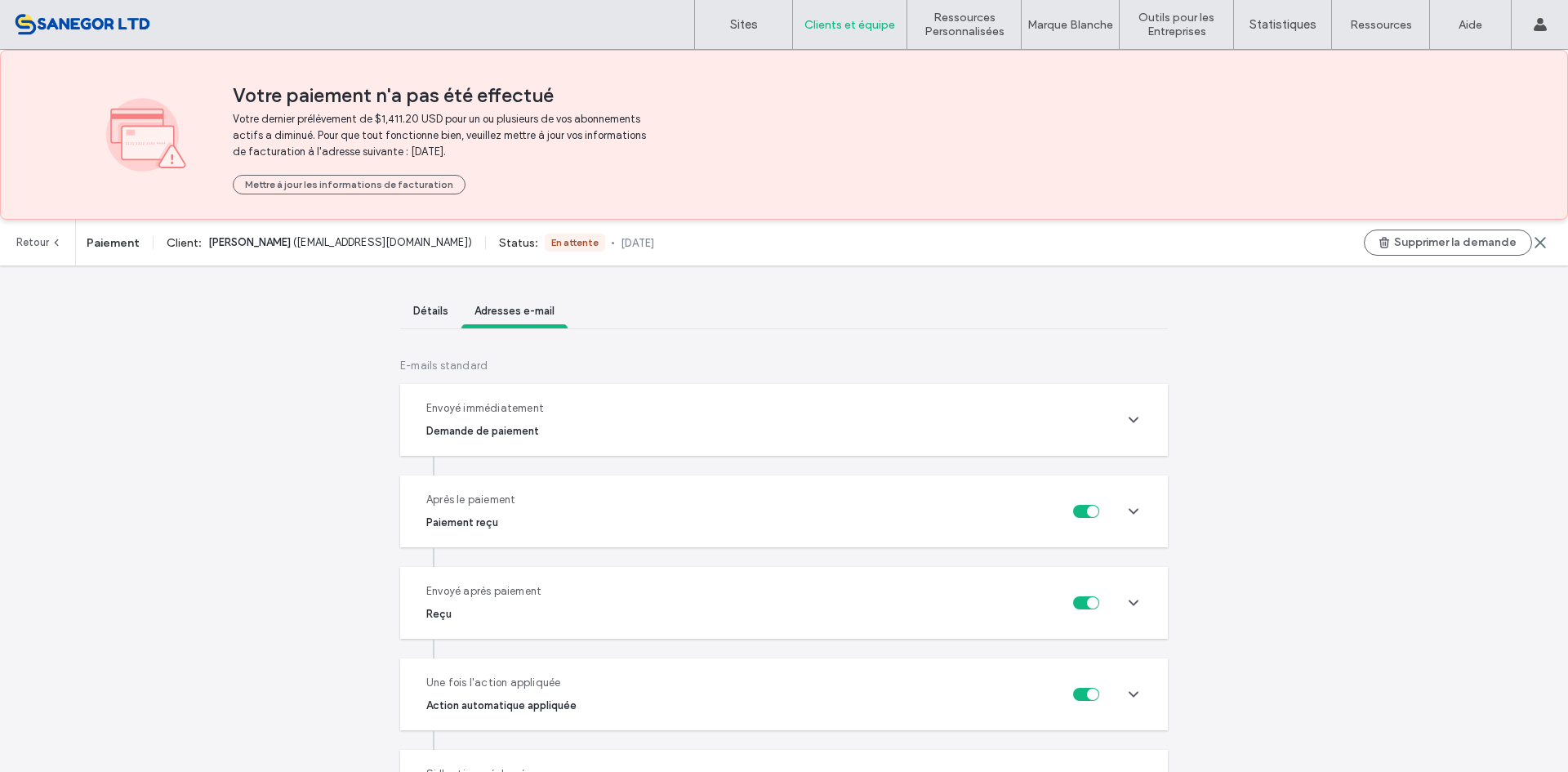
click at [1113, 414] on div "Envoyé immédiatement Demande de paiement" at bounding box center [784, 419] width 767 height 72
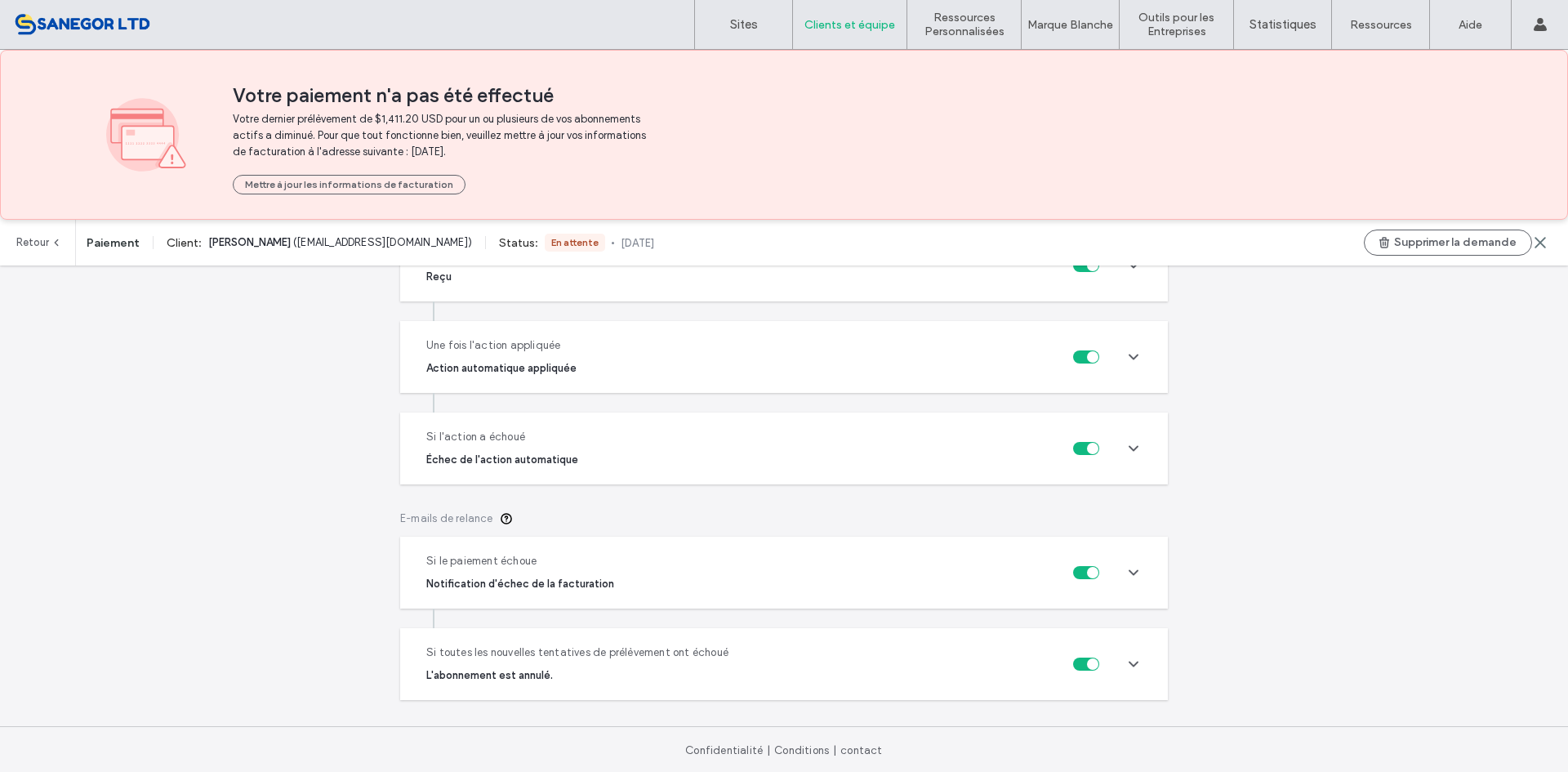
scroll to position [662, 0]
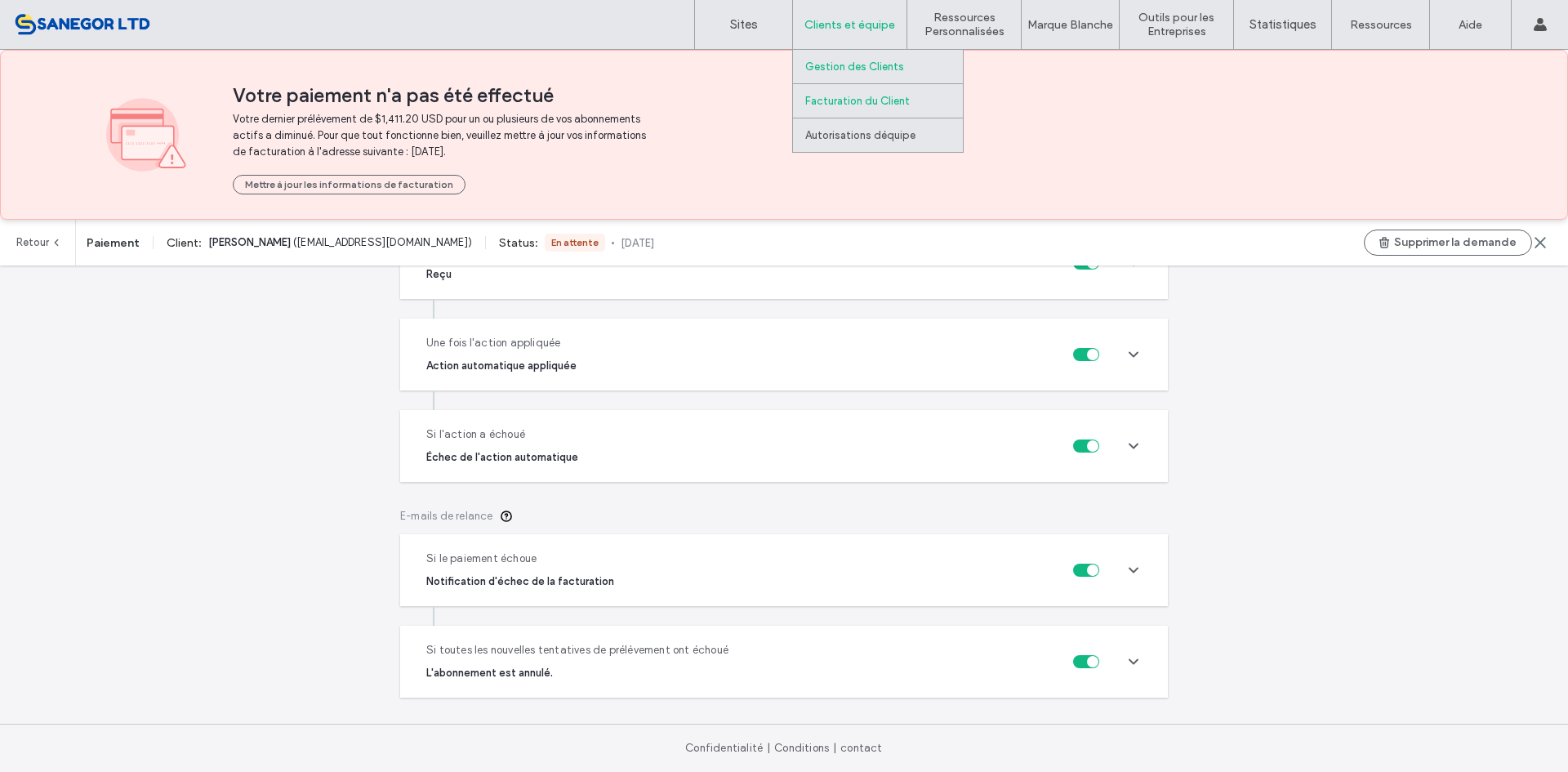
click at [863, 58] on link "Gestion des Clients" at bounding box center [884, 66] width 157 height 34
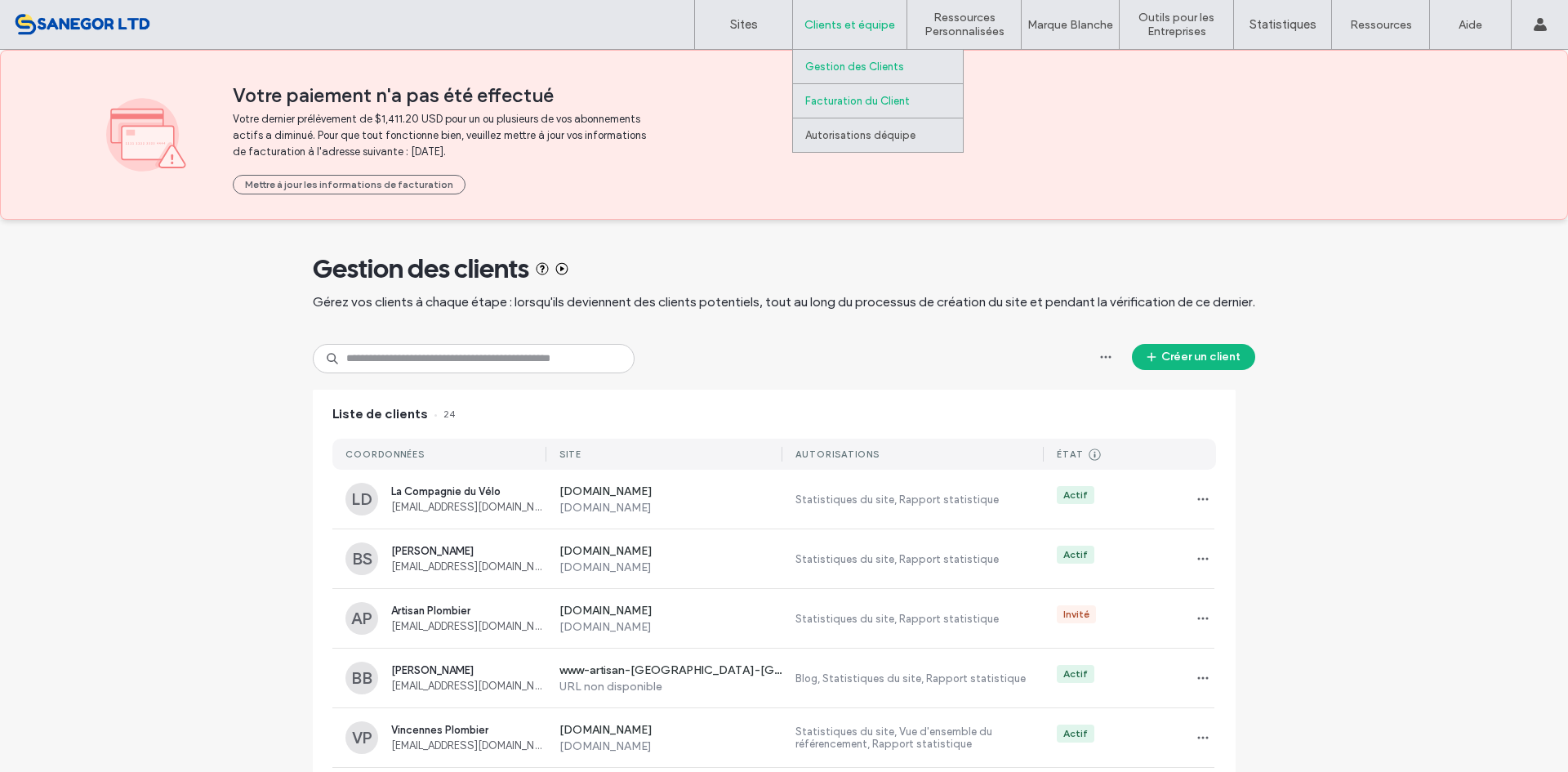
click at [838, 105] on label "Facturation du Client" at bounding box center [858, 100] width 105 height 12
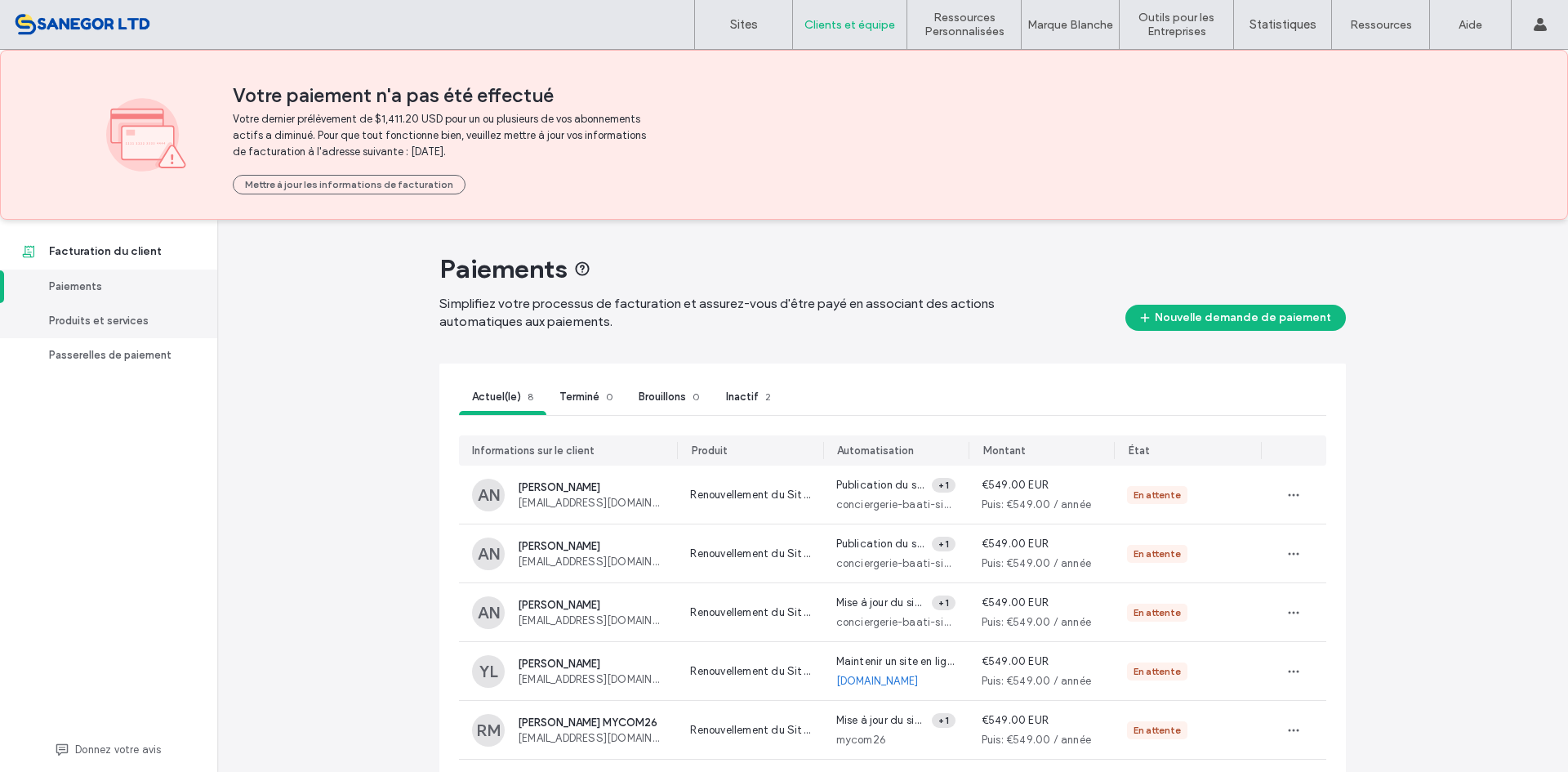
click at [99, 321] on div "Produits et services" at bounding box center [115, 320] width 134 height 16
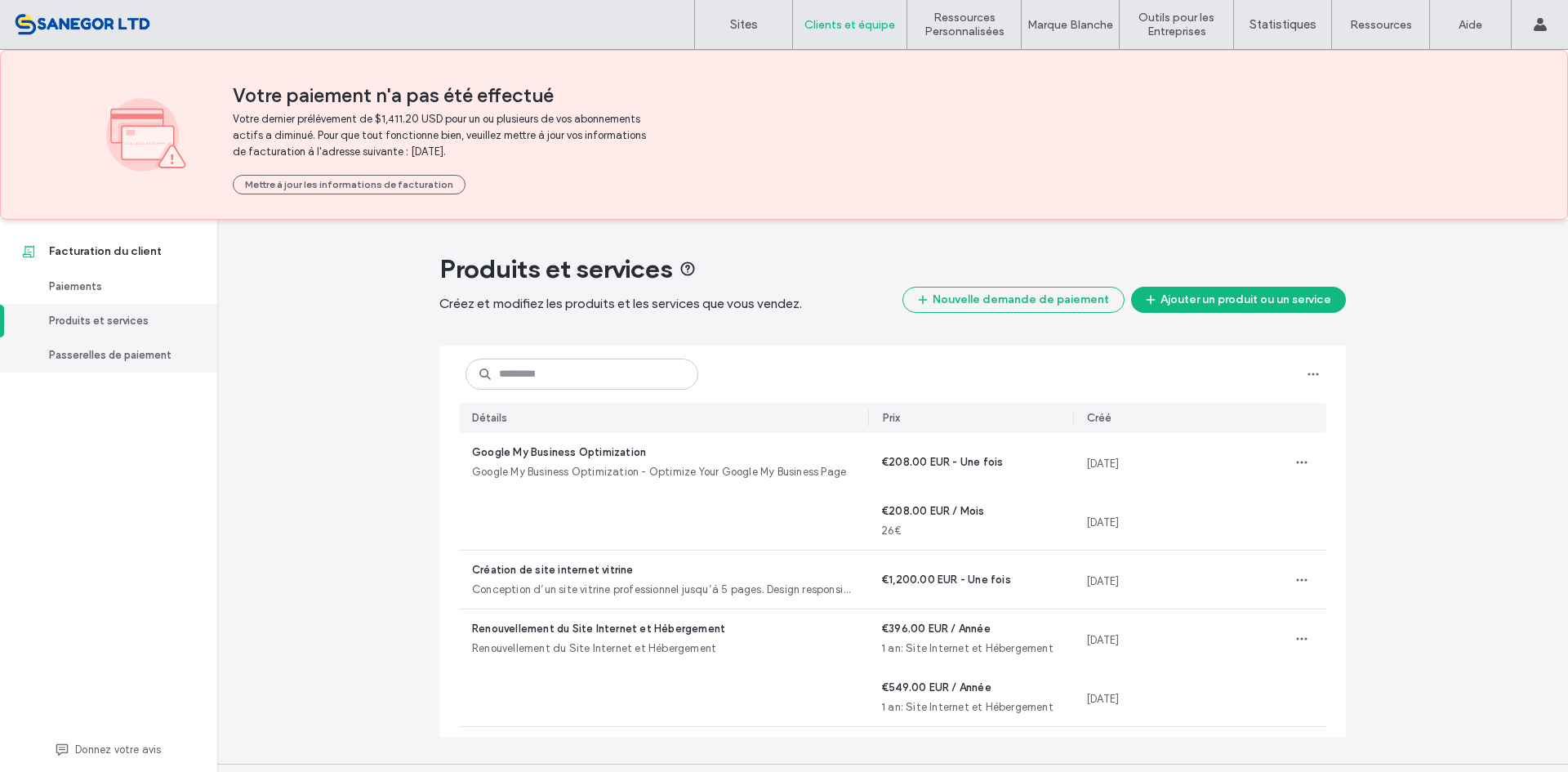
click at [78, 349] on div "Passerelles de paiement" at bounding box center [115, 355] width 134 height 16
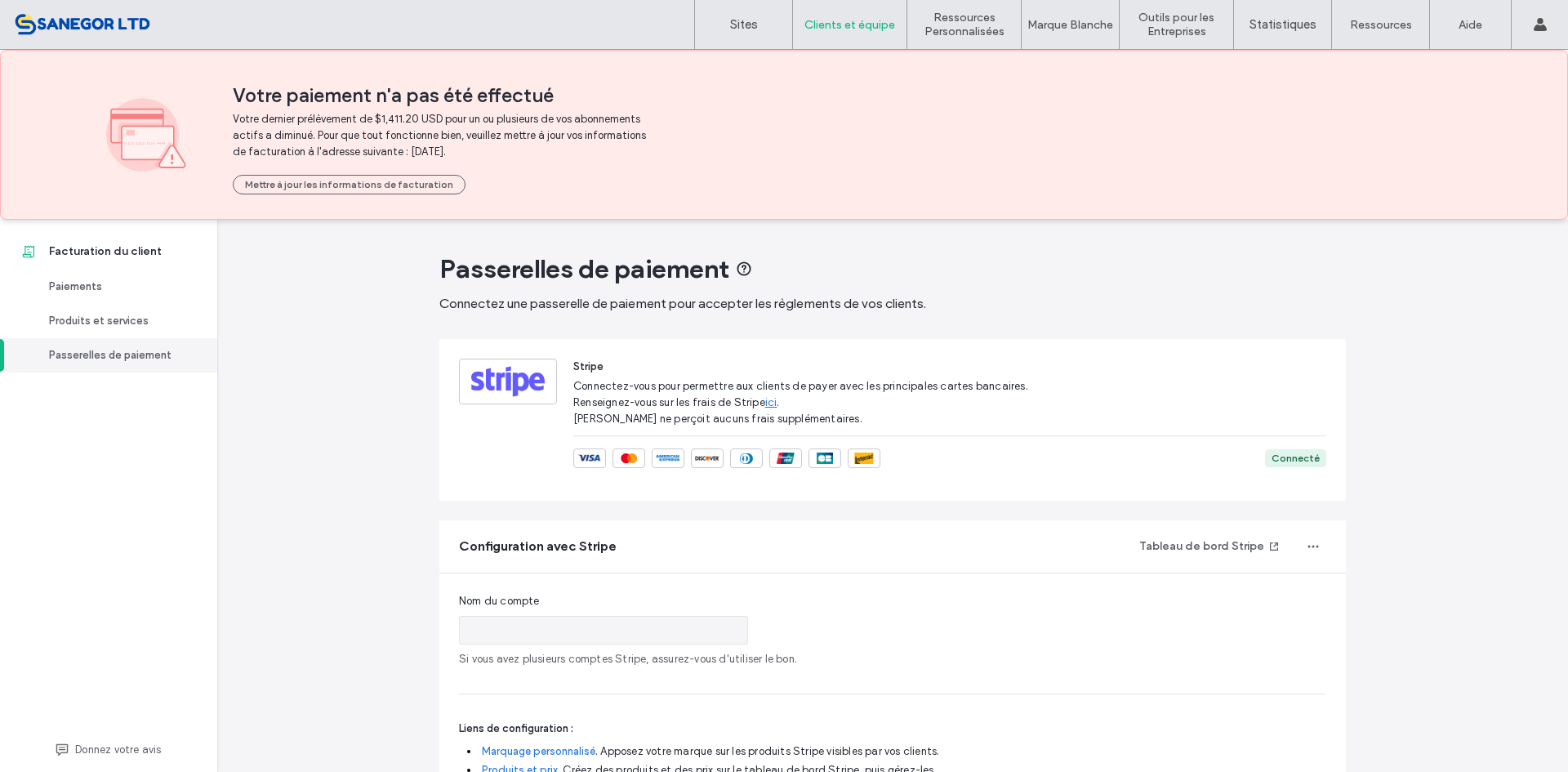
type input "**********"
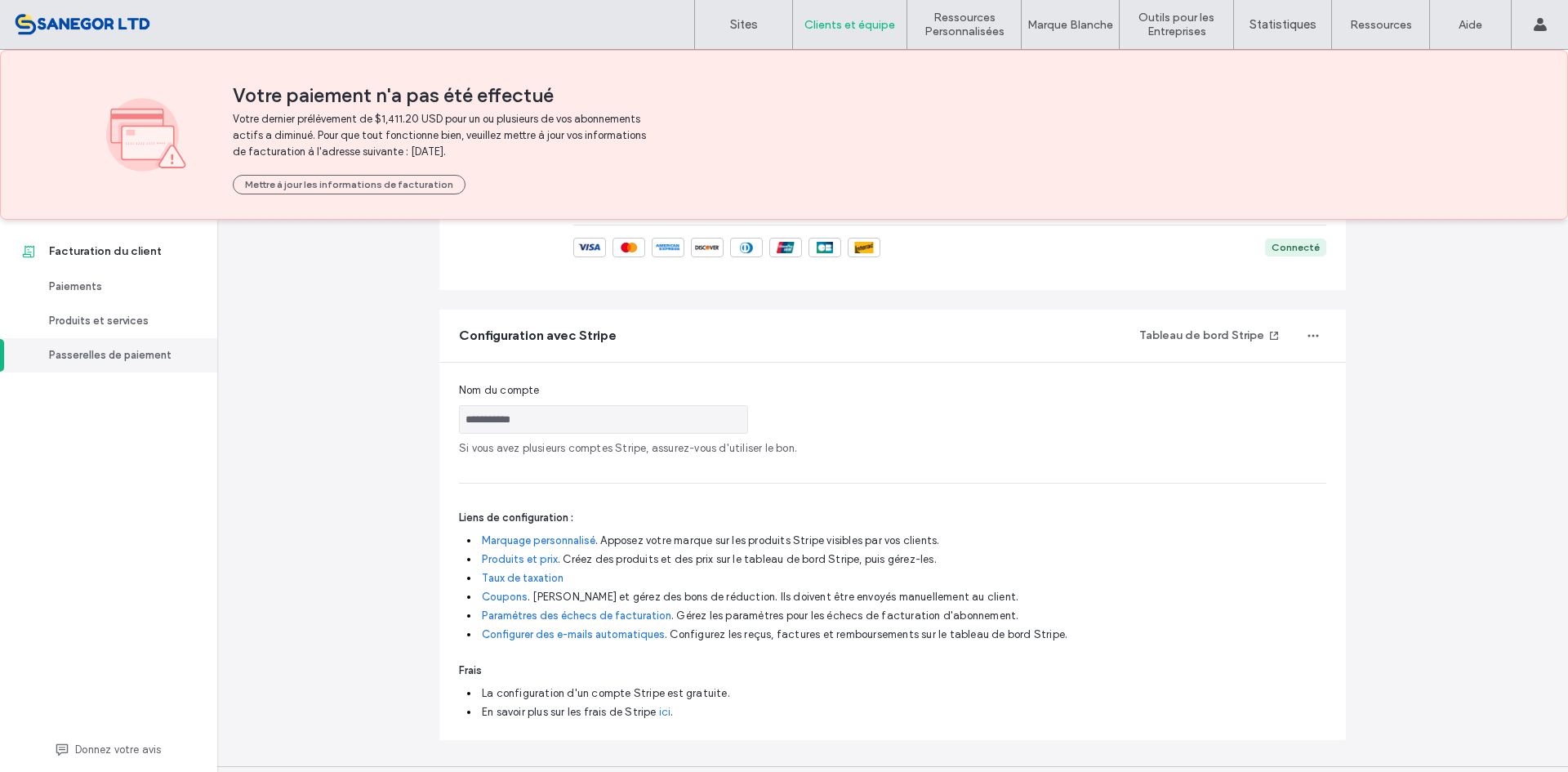
scroll to position [254, 0]
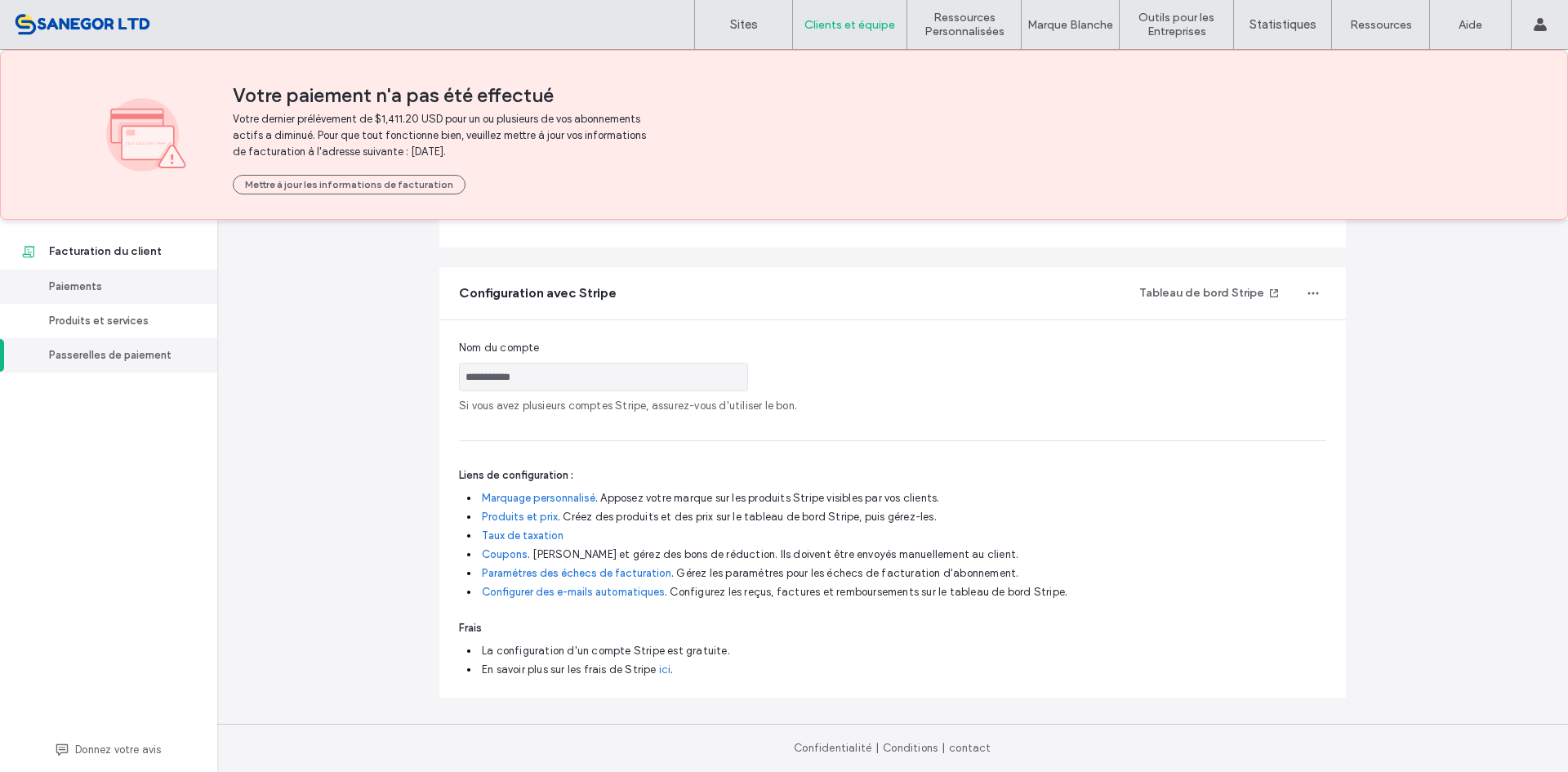
click at [88, 272] on link "Paiements" at bounding box center [109, 286] width 217 height 35
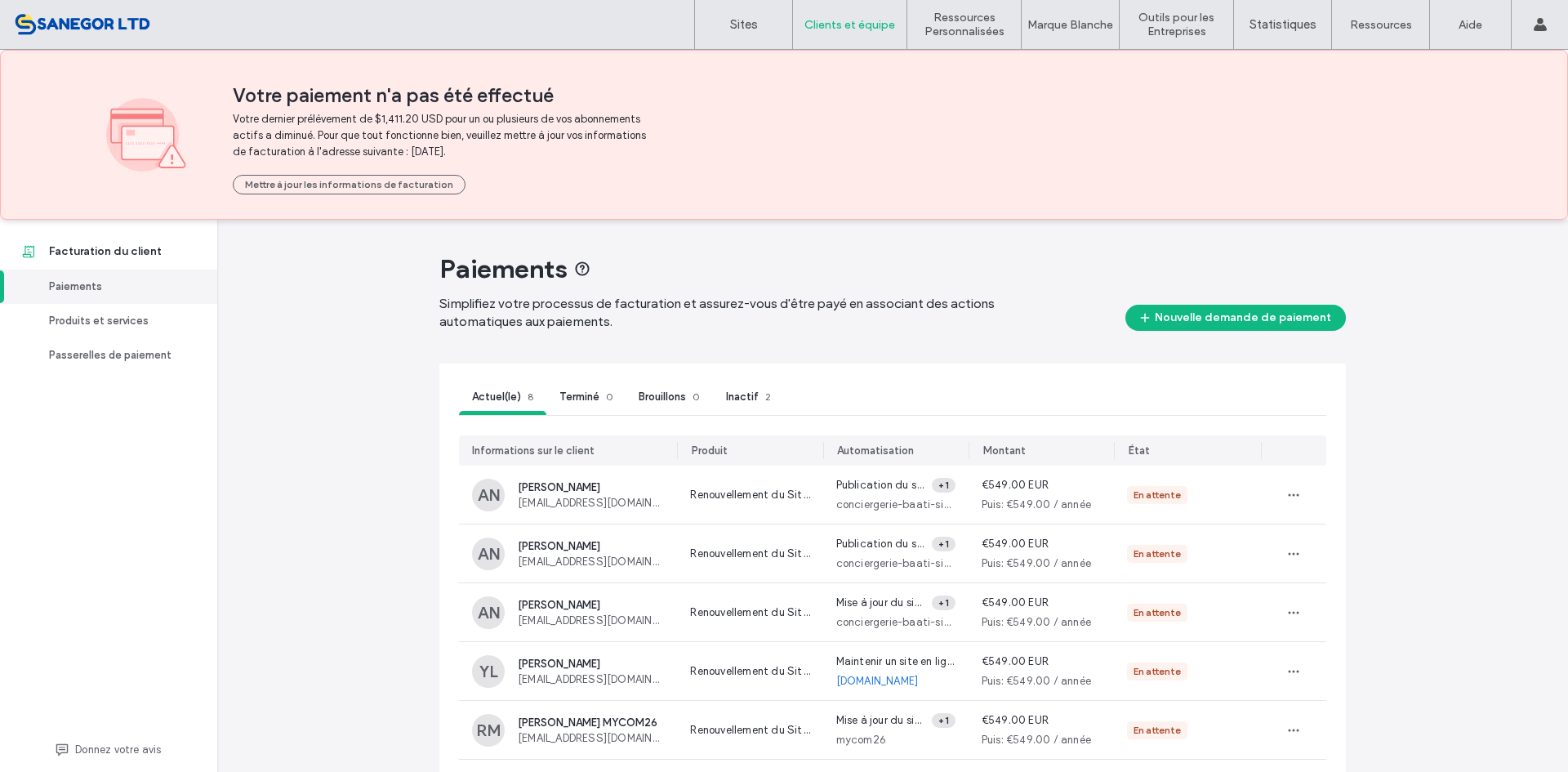
click at [546, 388] on div "Terminé 0" at bounding box center [586, 399] width 80 height 32
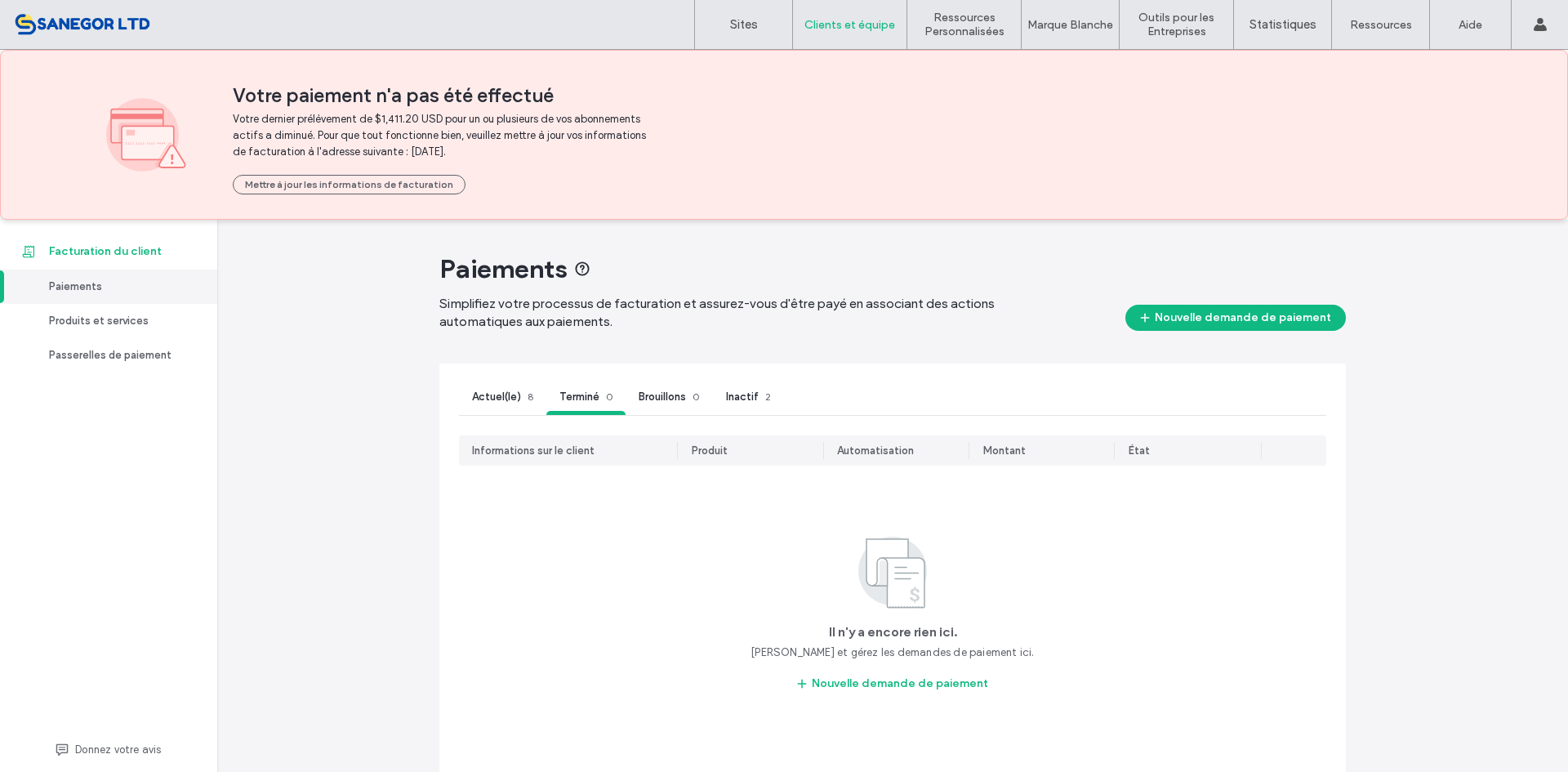
click at [85, 260] on link "Facturation du client" at bounding box center [109, 251] width 217 height 36
click at [734, 31] on label "Sites" at bounding box center [744, 24] width 28 height 15
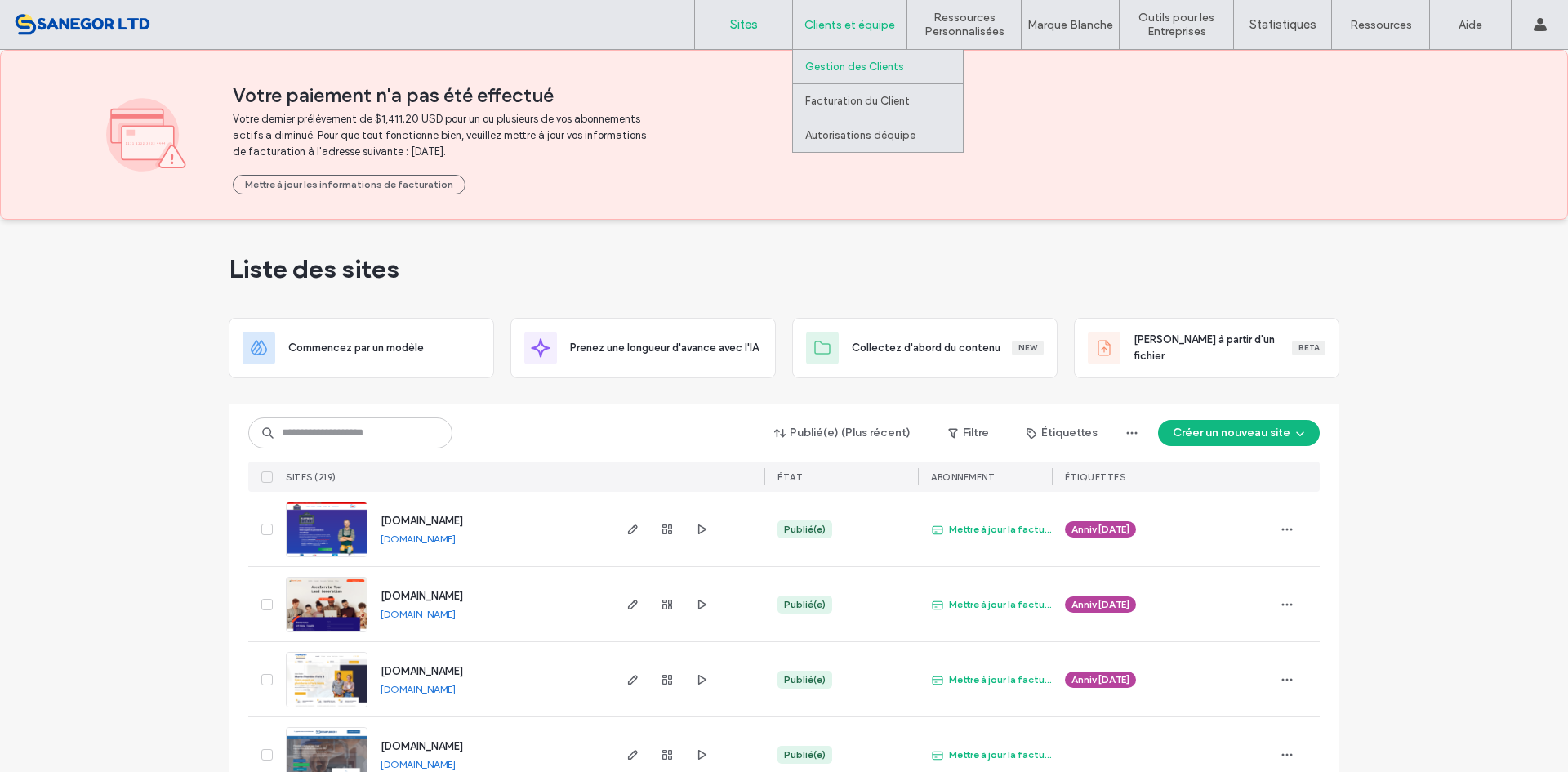
click at [861, 61] on label "Gestion des Clients" at bounding box center [855, 66] width 99 height 12
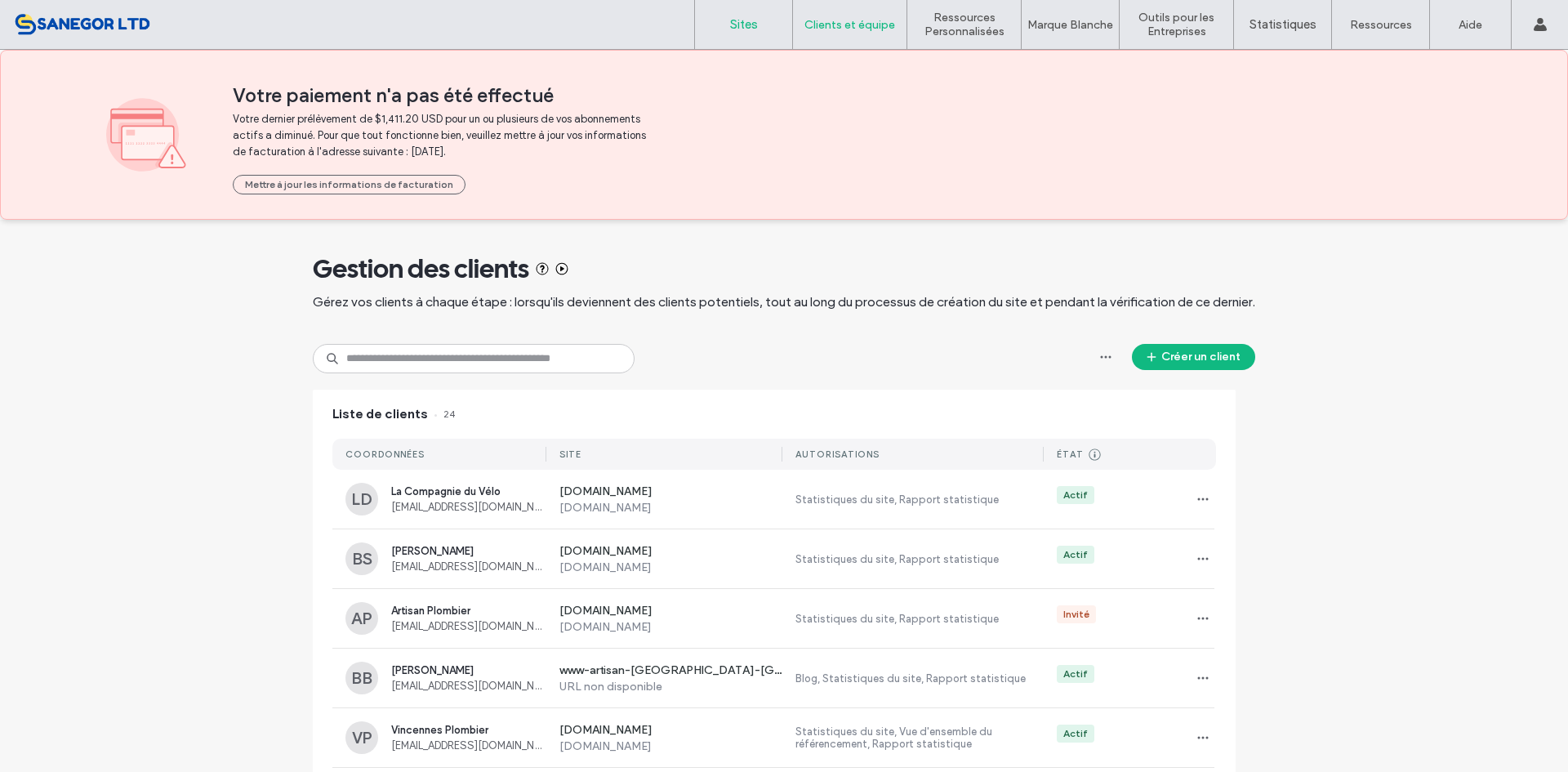
click at [733, 7] on link "Sites" at bounding box center [744, 24] width 97 height 49
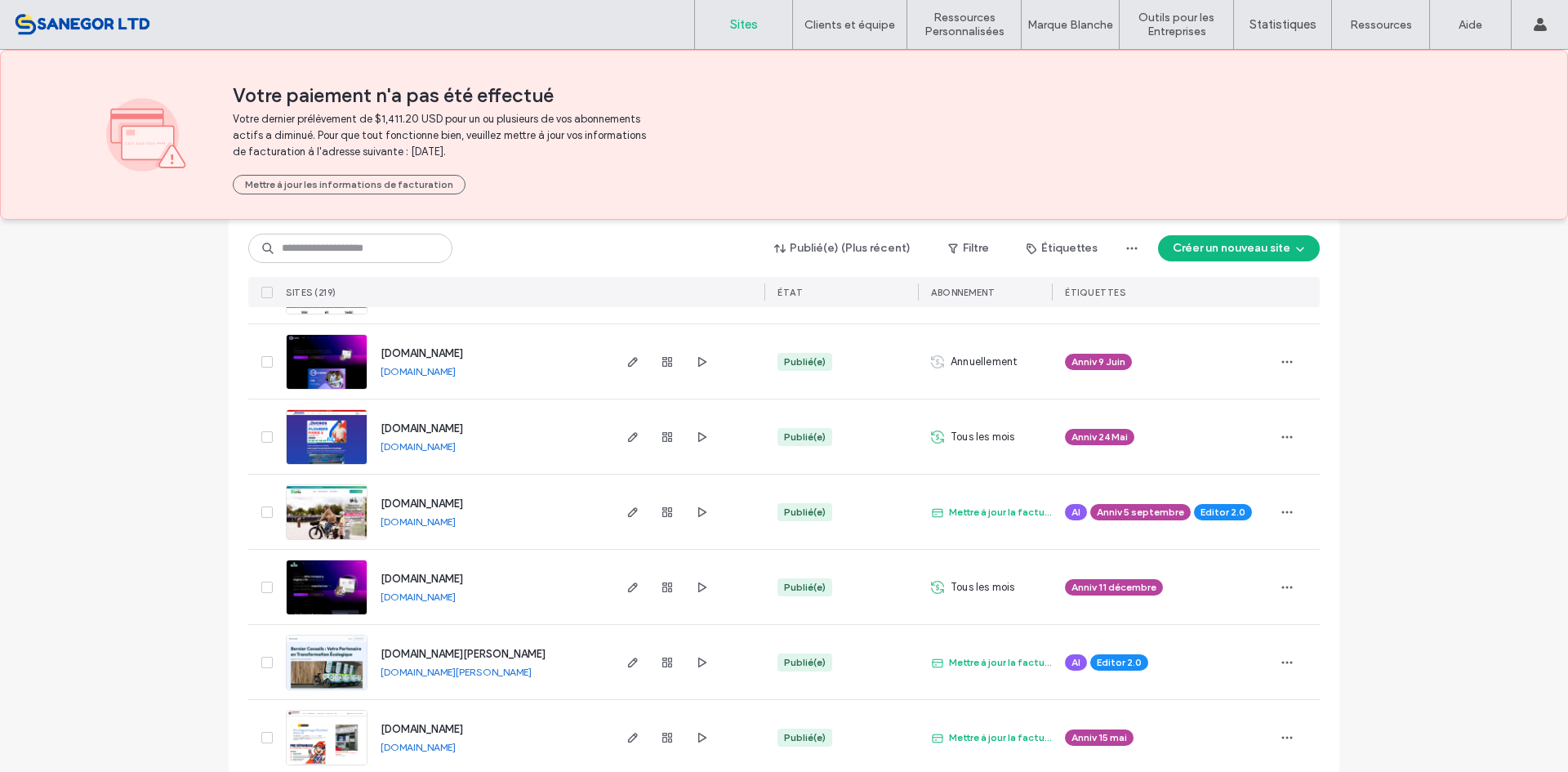
scroll to position [572, 0]
